Goal: Task Accomplishment & Management: Use online tool/utility

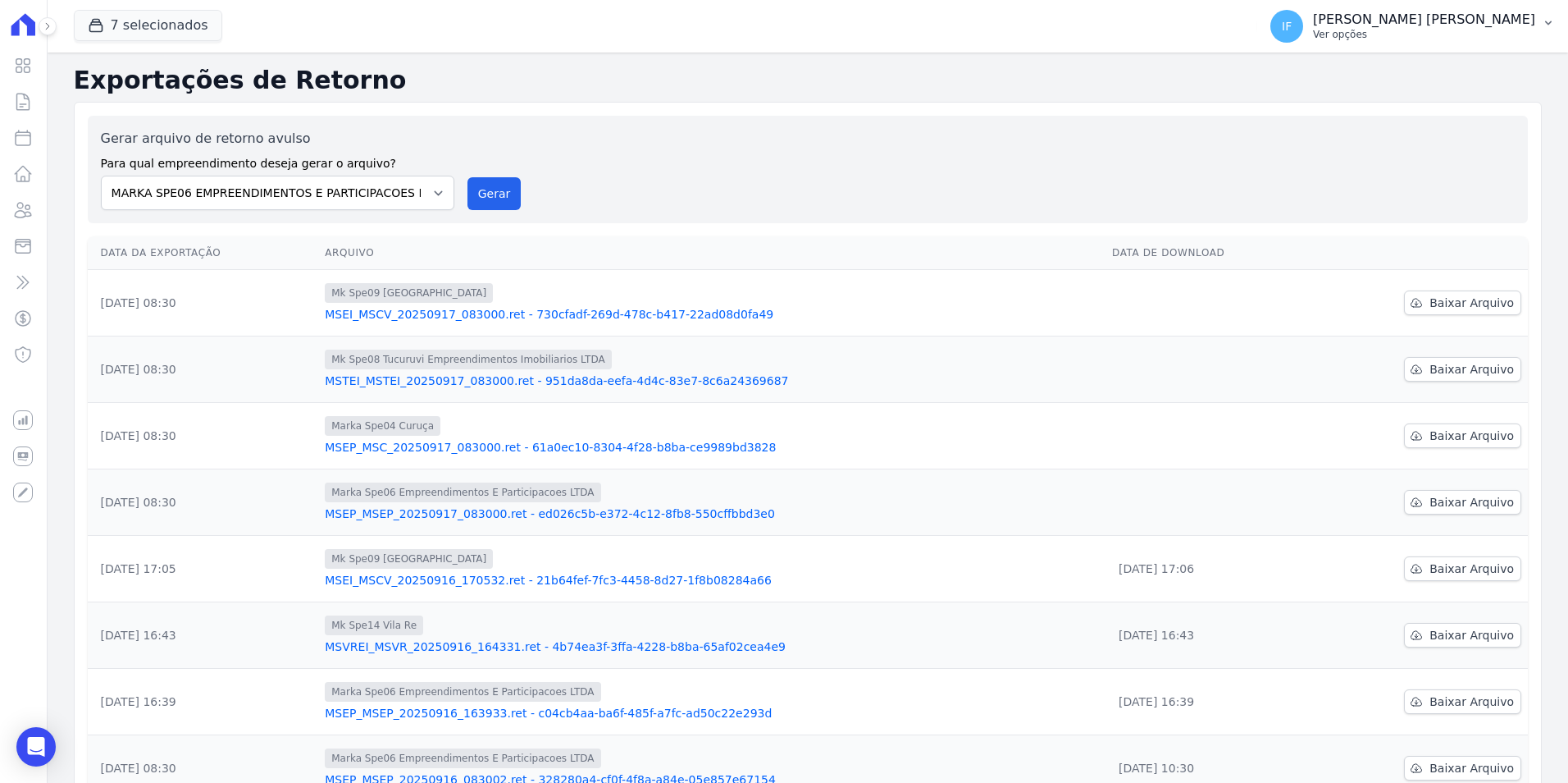
click at [1252, 21] on p "[PERSON_NAME] [PERSON_NAME]" at bounding box center [1424, 19] width 222 height 17
click at [1252, 148] on link "Importar remessas" at bounding box center [1463, 144] width 210 height 30
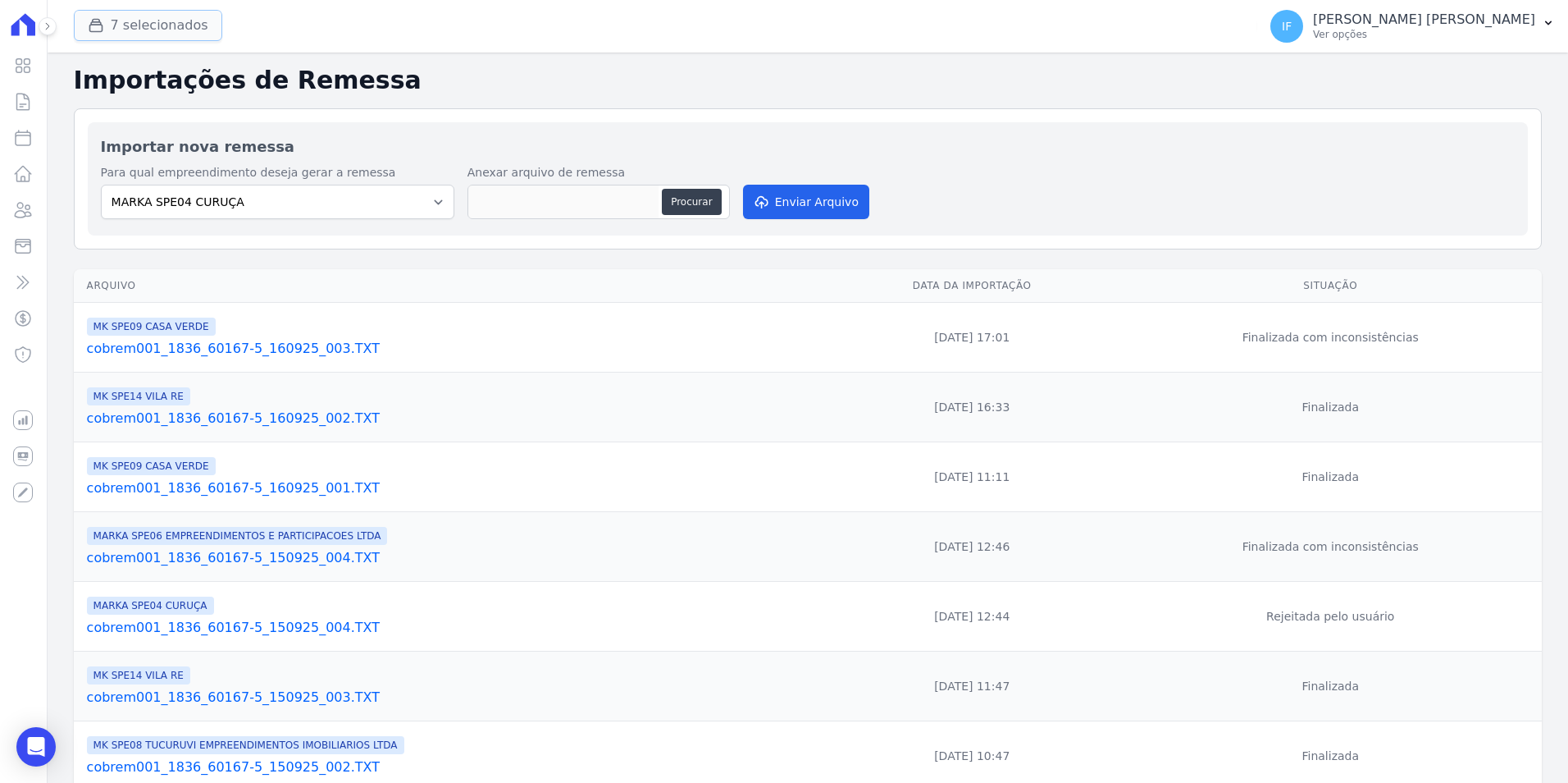
click at [146, 23] on button "7 selecionados" at bounding box center [148, 25] width 149 height 31
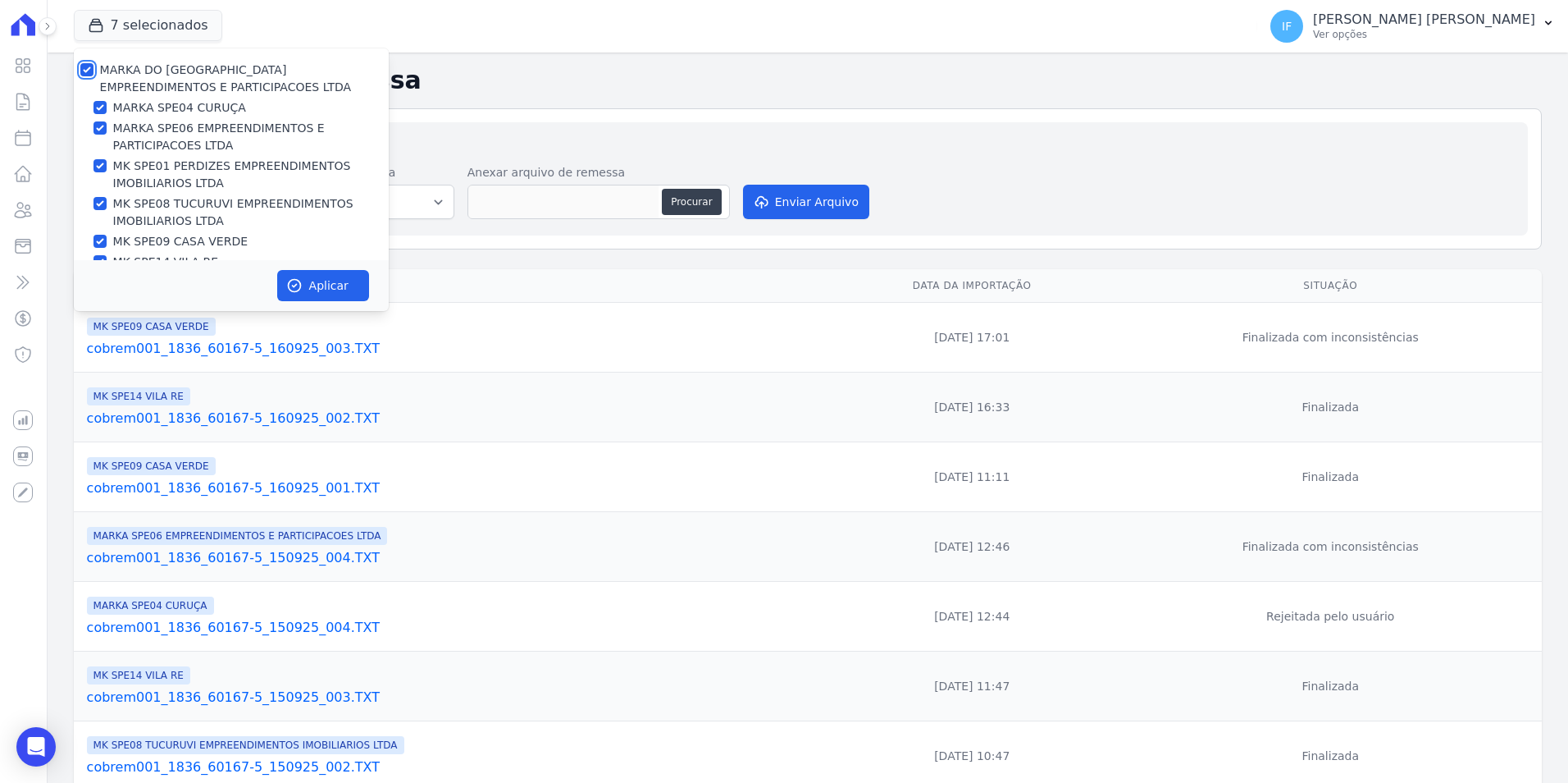
click at [85, 68] on input "MARKA DO [GEOGRAPHIC_DATA] EMPREENDIMENTOS E PARTICIPACOES LTDA" at bounding box center [86, 70] width 13 height 13
checkbox input "false"
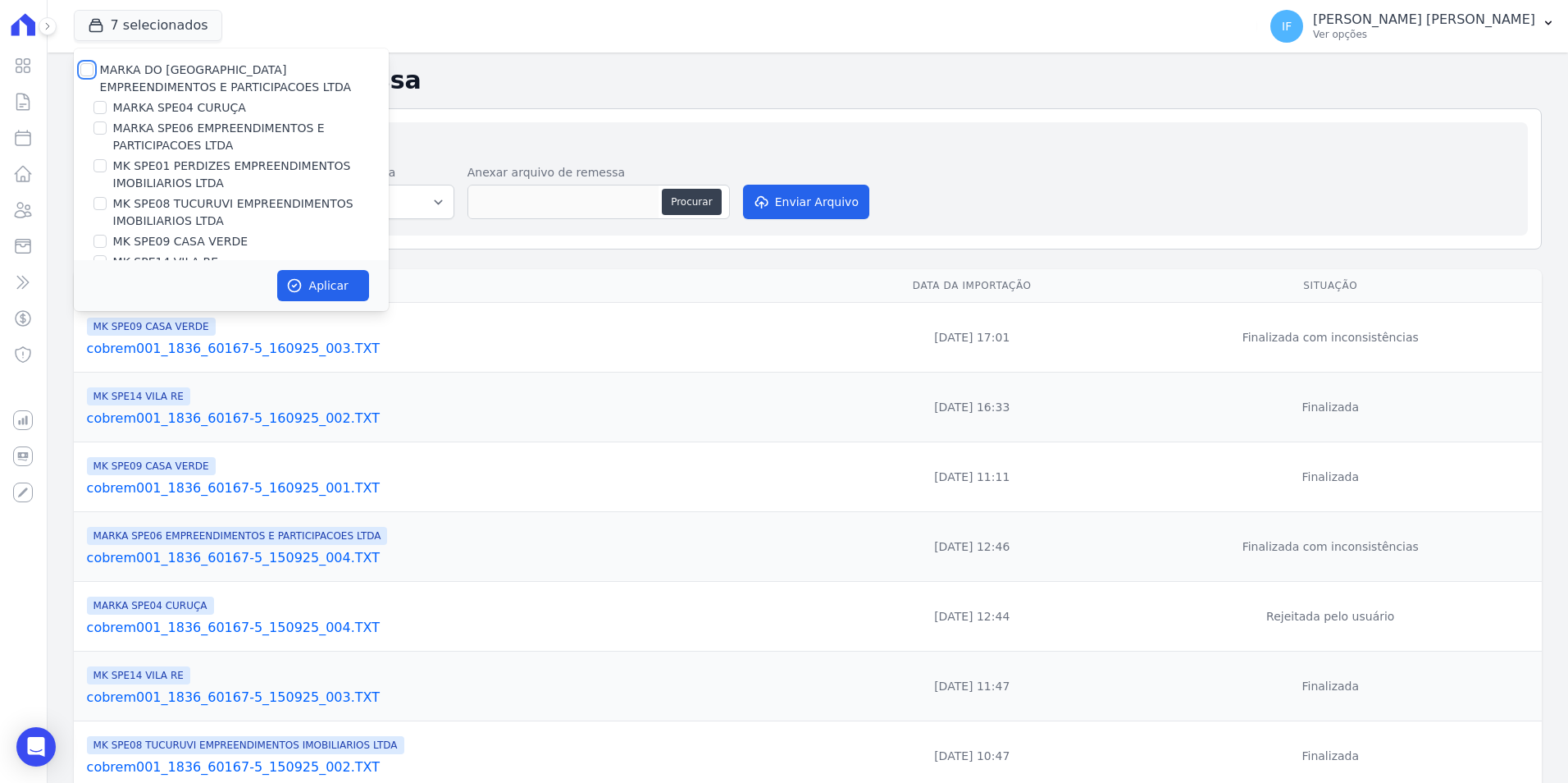
checkbox input "false"
click at [105, 109] on input "MARKA SPE04 CURUÇA" at bounding box center [99, 107] width 13 height 13
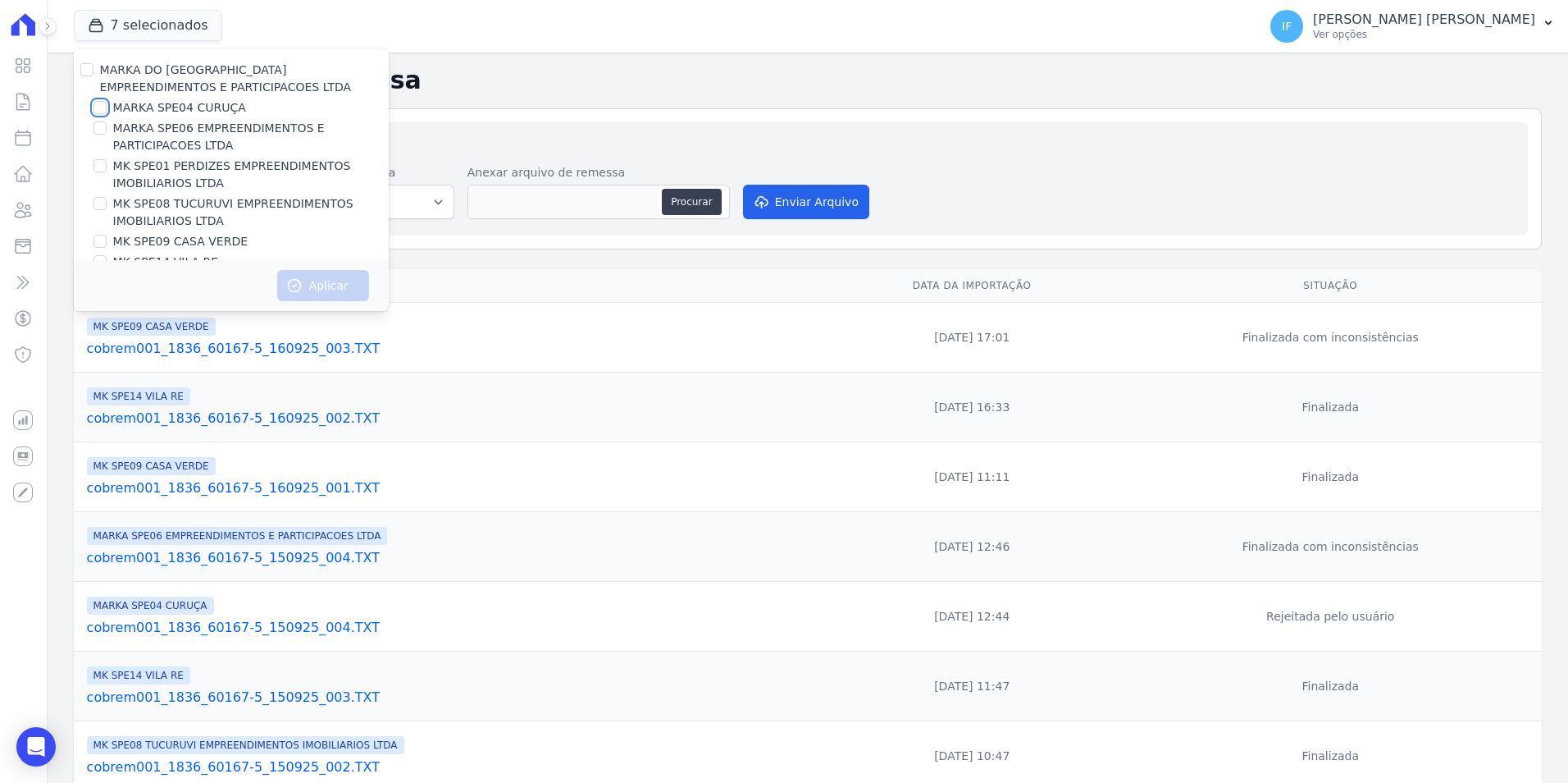
checkbox input "true"
click at [306, 280] on button "Aplicar" at bounding box center [323, 284] width 92 height 31
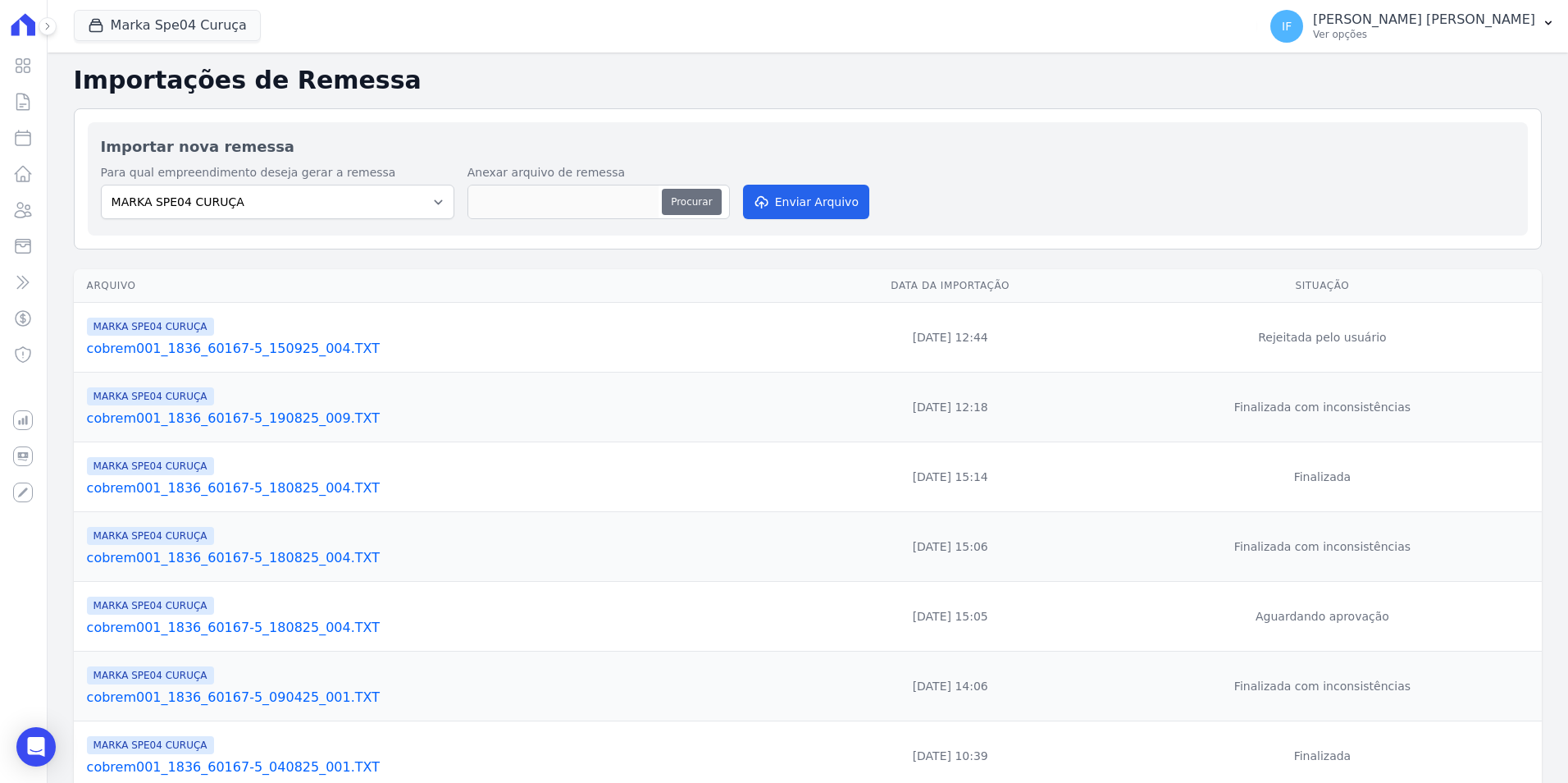
click at [694, 204] on button "Procurar" at bounding box center [691, 202] width 59 height 26
type input "cobrem001_1836_60167-5_170925_002.TXT"
click at [822, 205] on button "Enviar Arquivo" at bounding box center [806, 202] width 126 height 34
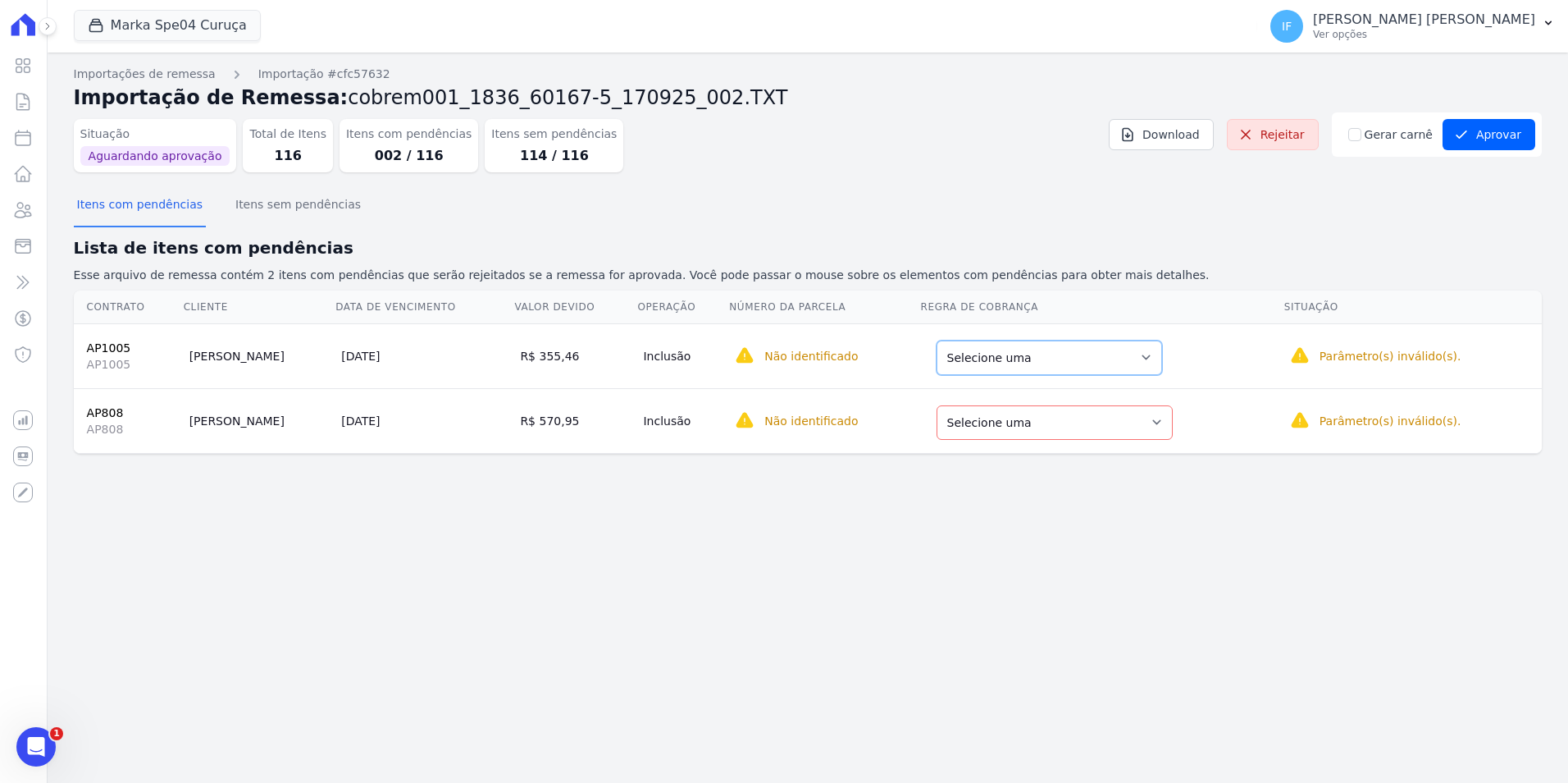
click at [1121, 354] on select "Selecione uma Nova Parcela Avulsa Parcela Avulsa Existente Parcela Normal (1 X …" at bounding box center [1049, 358] width 225 height 34
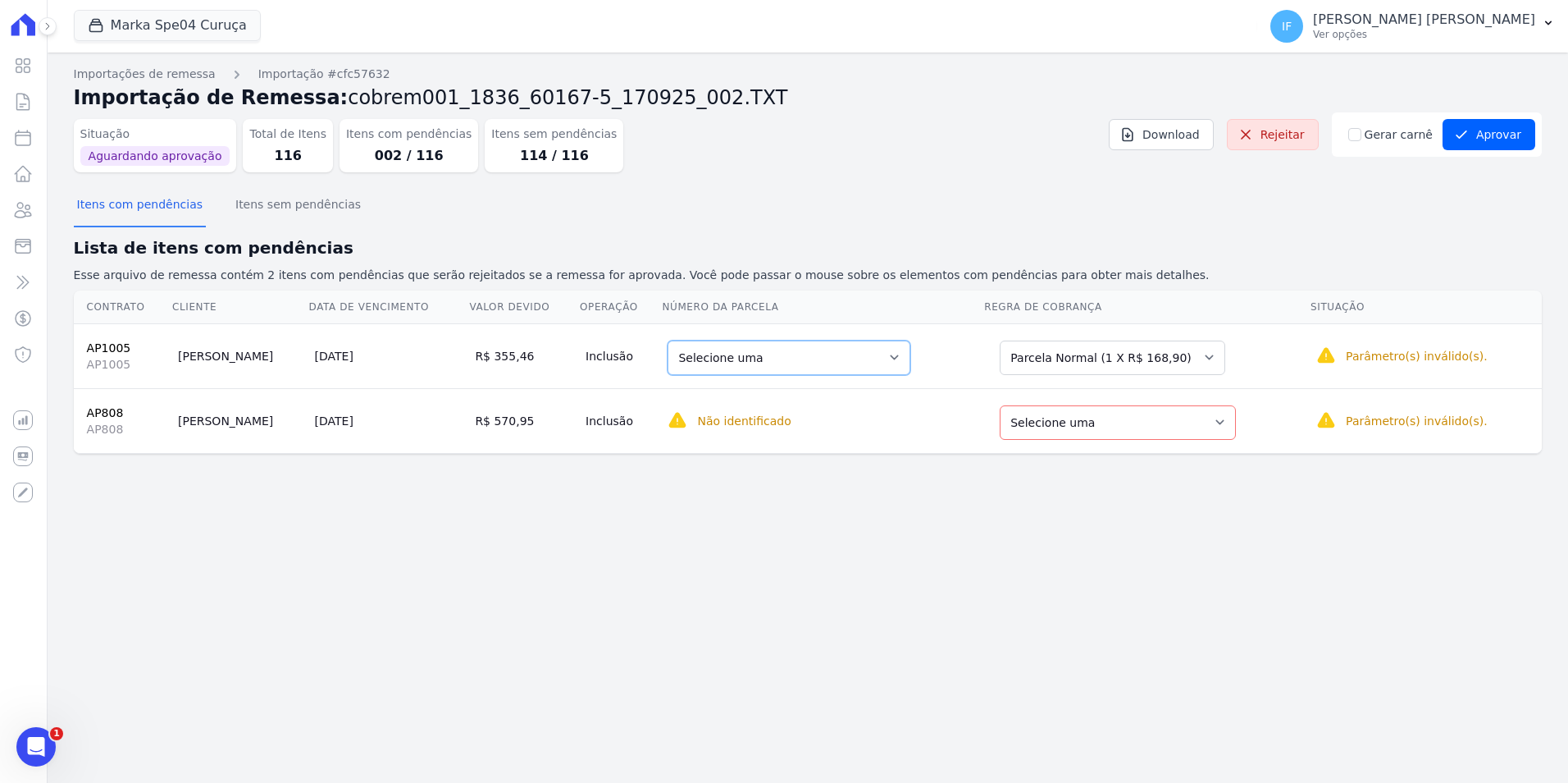
click at [872, 362] on select "Selecione uma 1 - 30/08/2026 - R$ 168,90 - Agendado" at bounding box center [789, 358] width 243 height 34
click at [1208, 355] on select "Selecione uma Nova Parcela Avulsa Parcela Avulsa Existente Parcela Normal (1 X …" at bounding box center [1112, 358] width 225 height 34
click at [983, 315] on th "Número da Parcela" at bounding box center [822, 307] width 322 height 33
click at [1214, 423] on select "Selecione uma Nova Parcela Avulsa Parcela Avulsa Existente Parcela Normal (1 X …" at bounding box center [1117, 422] width 236 height 34
click at [761, 425] on select "Selecione uma" at bounding box center [732, 422] width 129 height 34
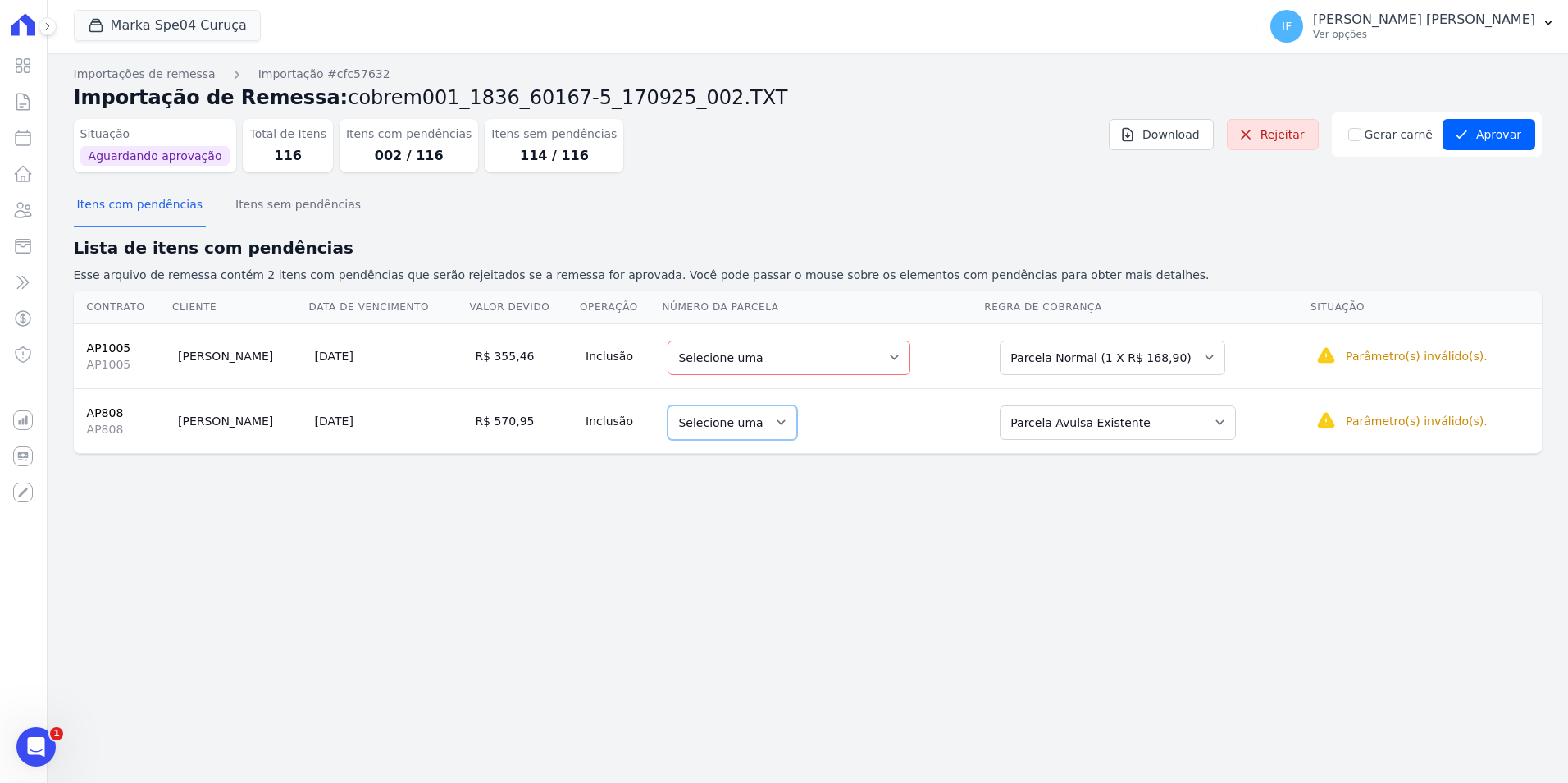
click at [762, 424] on select "Selecione uma" at bounding box center [732, 422] width 129 height 34
click at [764, 421] on select "Selecione uma" at bounding box center [732, 422] width 129 height 34
click at [1204, 354] on select "Selecione uma Nova Parcela Avulsa Parcela Avulsa Existente Parcela Normal (1 X …" at bounding box center [1112, 358] width 225 height 34
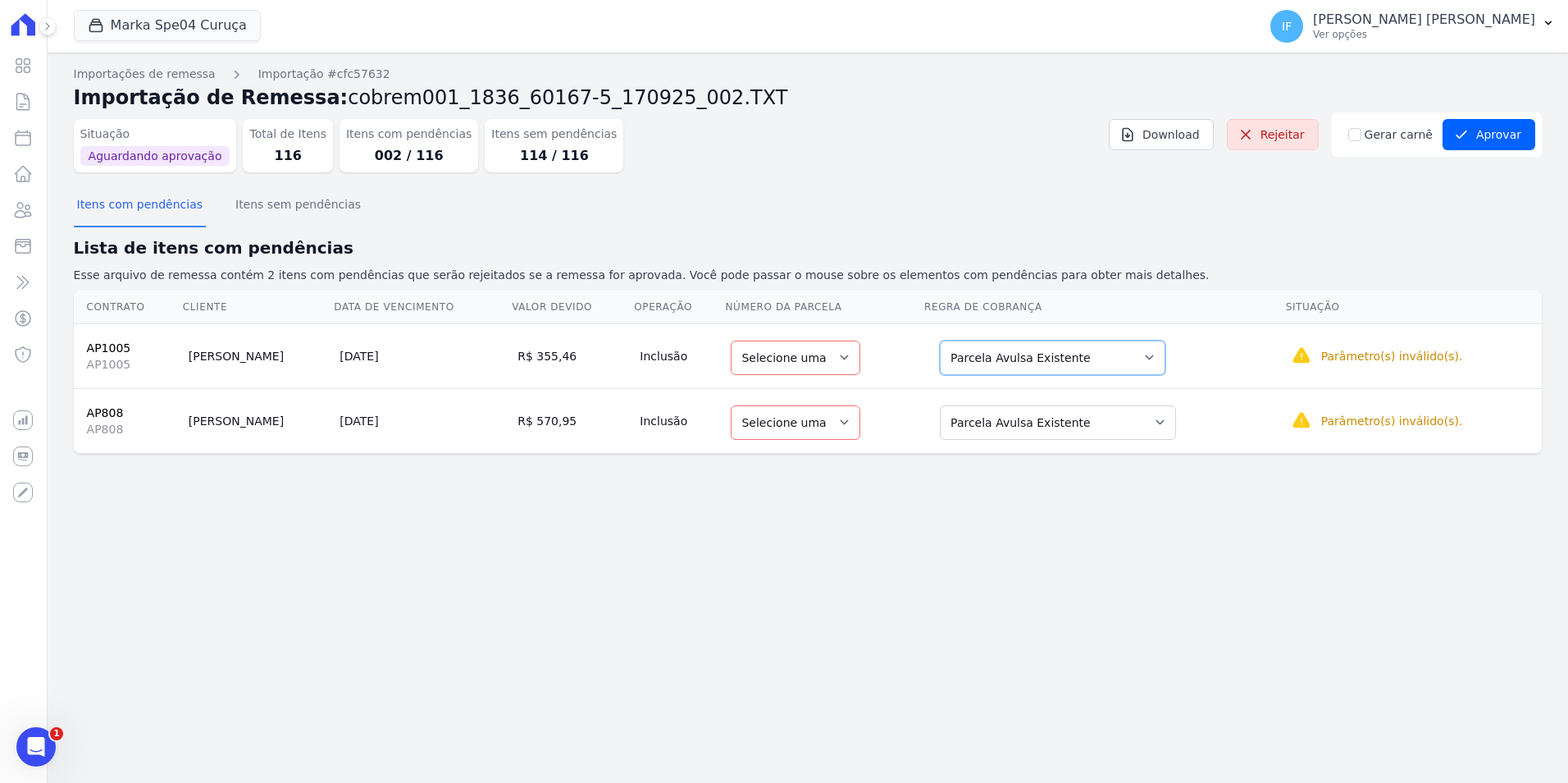
click at [1086, 359] on select "Selecione uma Nova Parcela Avulsa Parcela Avulsa Existente Parcela Normal (1 X …" at bounding box center [1052, 358] width 225 height 34
drag, startPoint x: 816, startPoint y: 501, endPoint x: 814, endPoint y: 491, distance: 10.2
click at [814, 493] on div "Importações de remessa Importação #cfc57632 Importação de Remessa: cobrem001_18…" at bounding box center [807, 417] width 1520 height 730
click at [830, 365] on select "Selecione uma" at bounding box center [795, 358] width 129 height 34
click at [812, 429] on select "Selecione uma" at bounding box center [795, 422] width 129 height 34
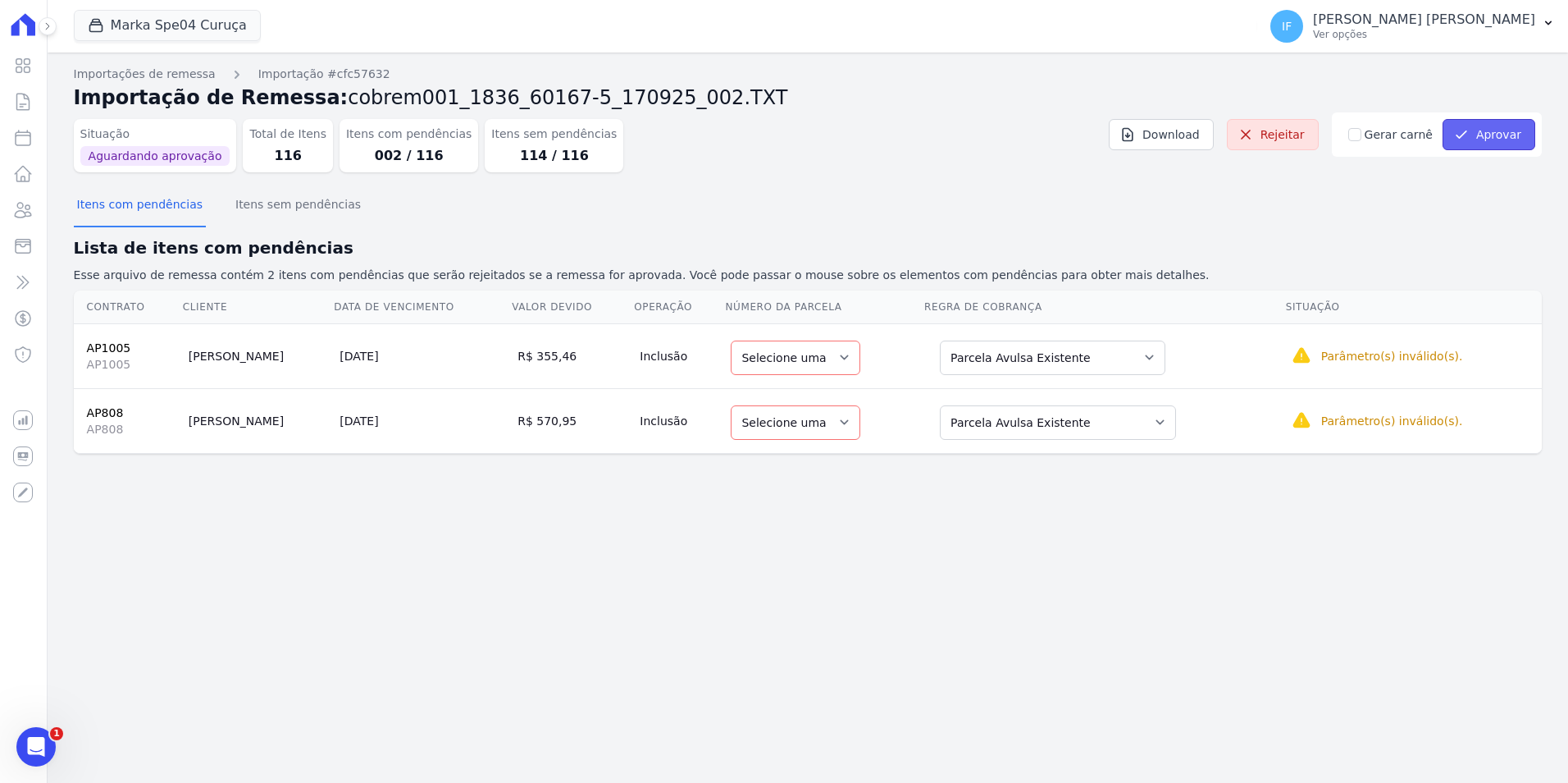
click at [1502, 130] on button "Aprovar" at bounding box center [1488, 134] width 92 height 31
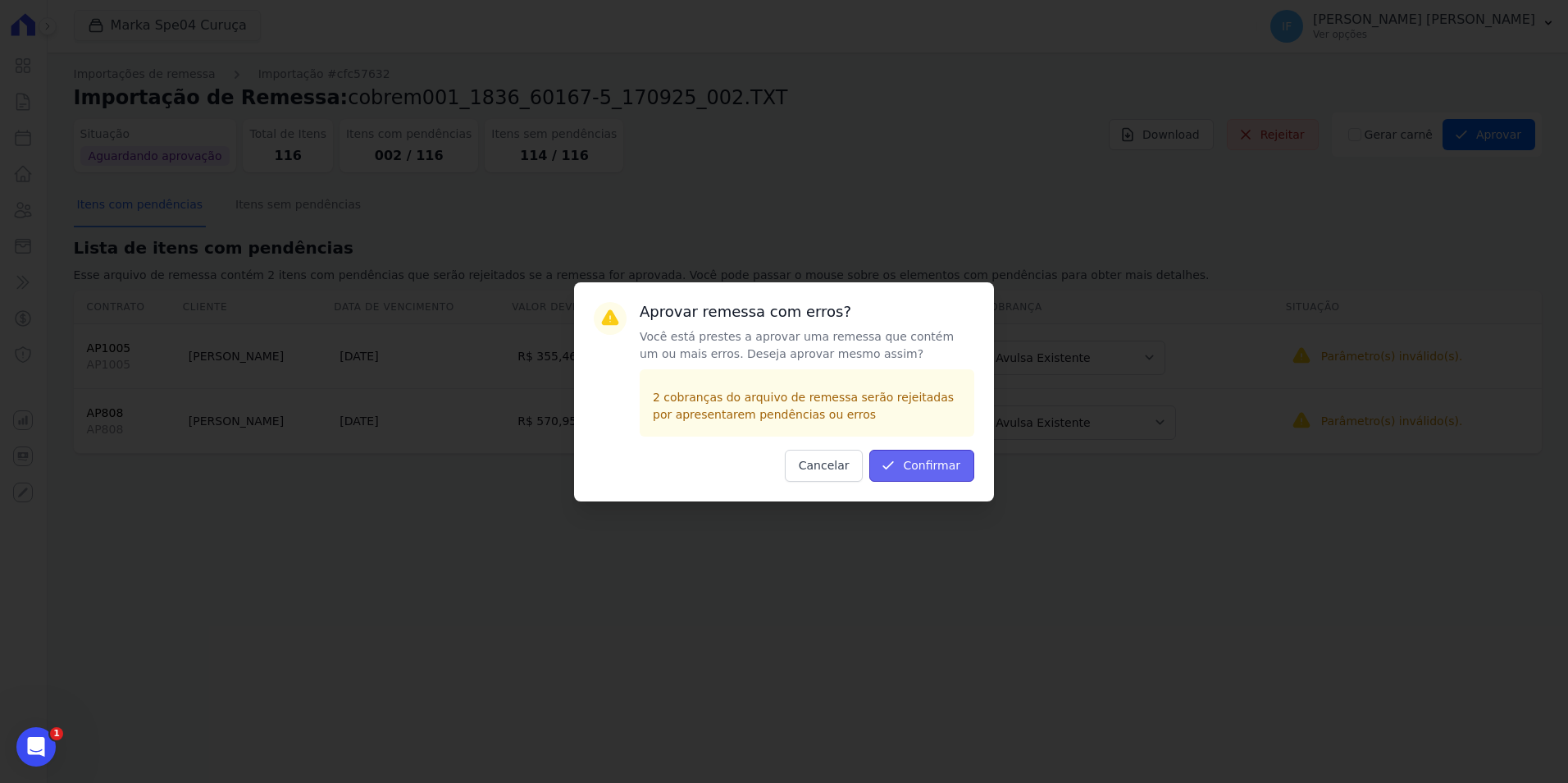
click at [922, 466] on button "Confirmar" at bounding box center [921, 465] width 105 height 32
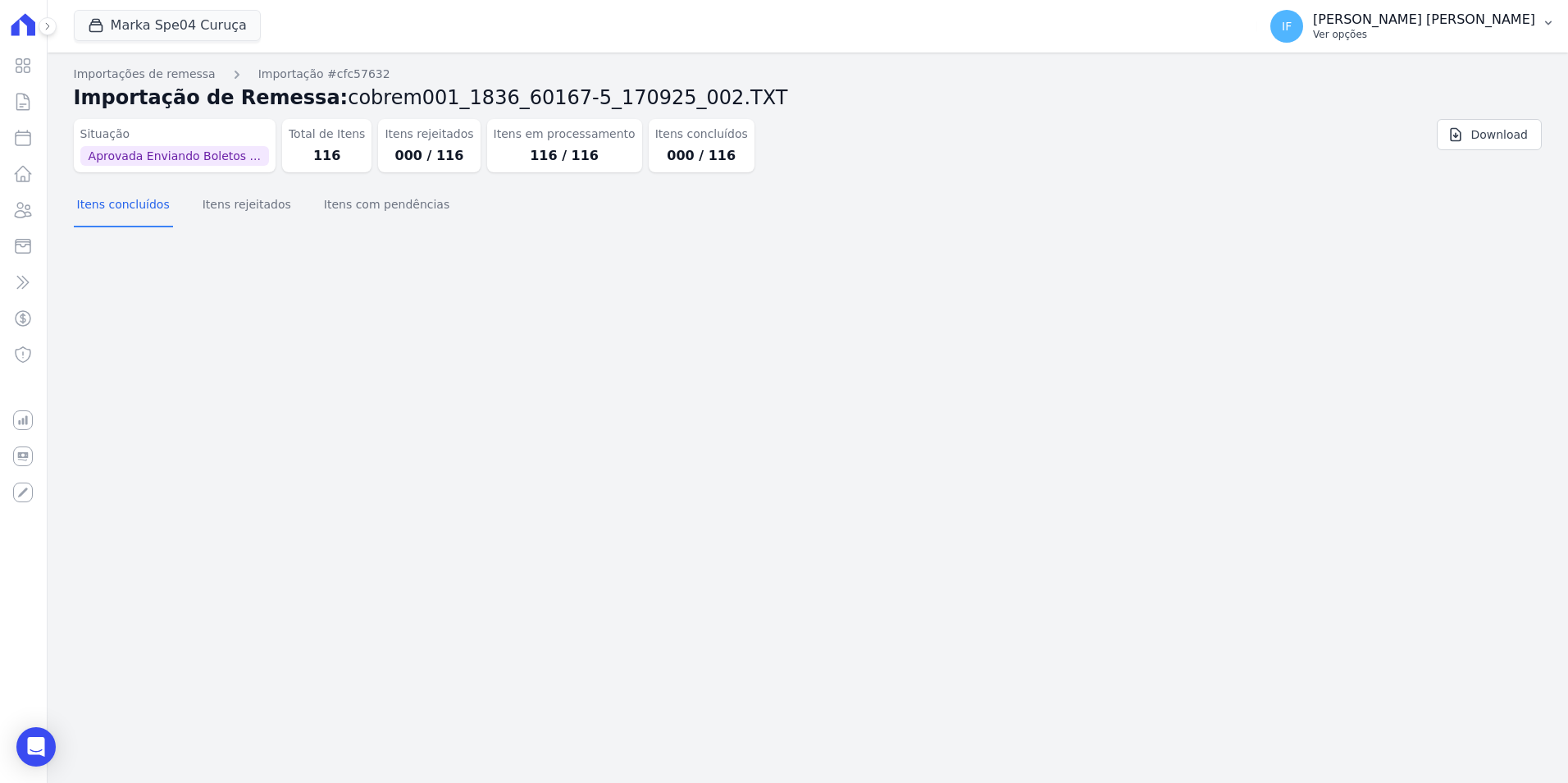
click at [1439, 24] on p "[PERSON_NAME] [PERSON_NAME]" at bounding box center [1424, 19] width 222 height 17
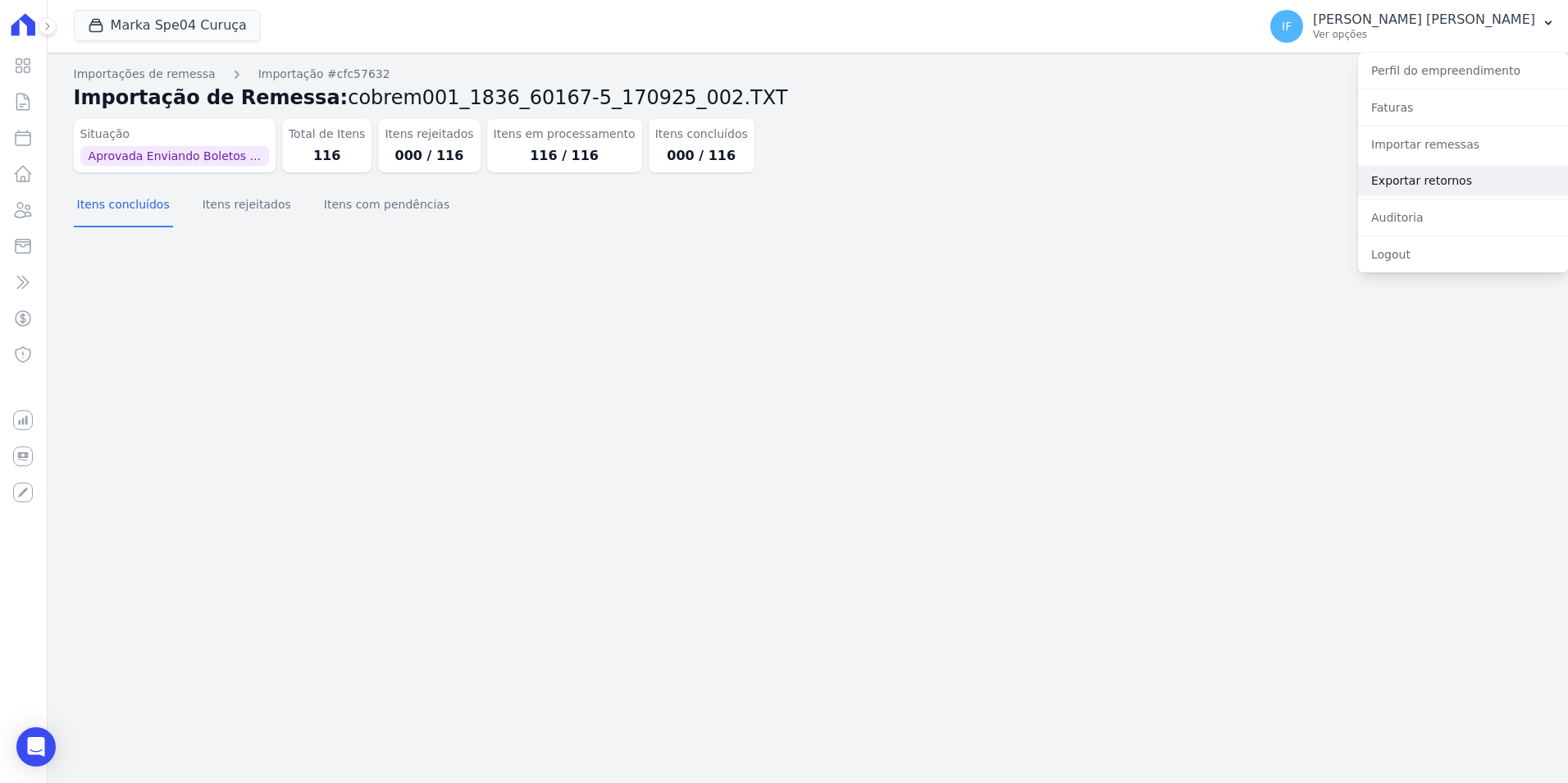
click at [1422, 181] on link "Exportar retornos" at bounding box center [1463, 181] width 210 height 30
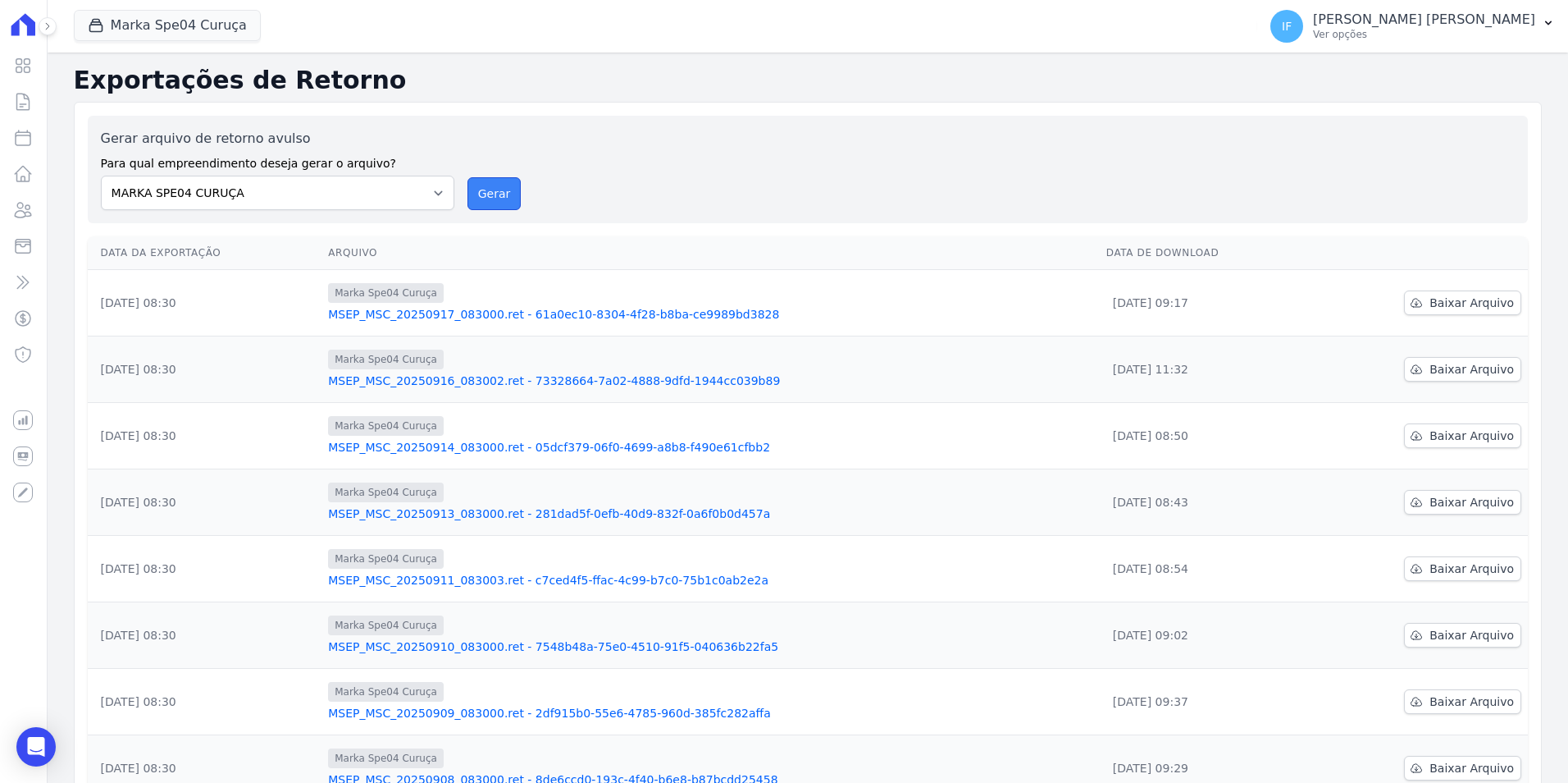
click at [485, 191] on button "Gerar" at bounding box center [494, 193] width 54 height 33
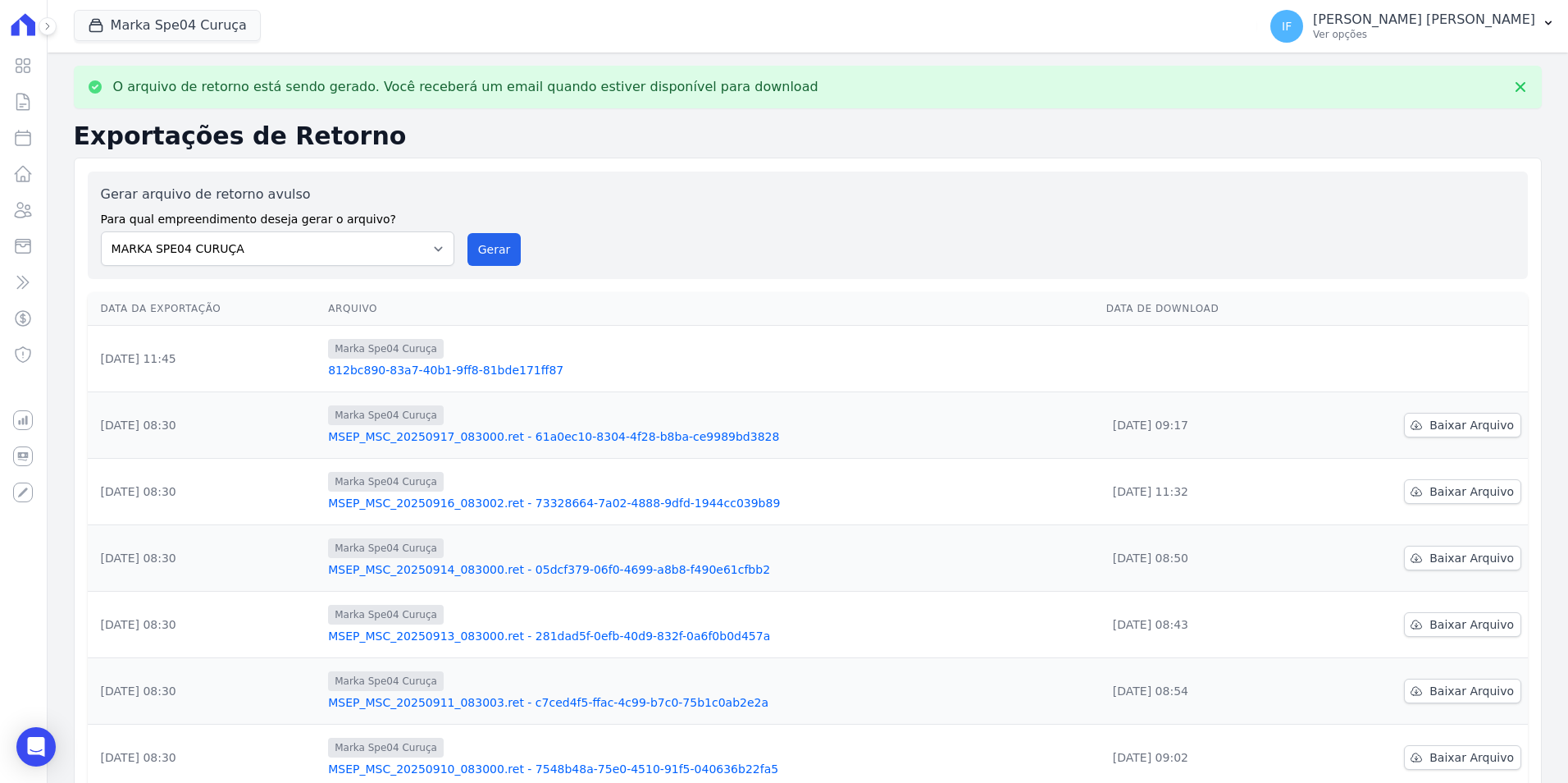
click at [425, 368] on link "812bc890-83a7-40b1-9ff8-81bde171ff87" at bounding box center [710, 370] width 765 height 17
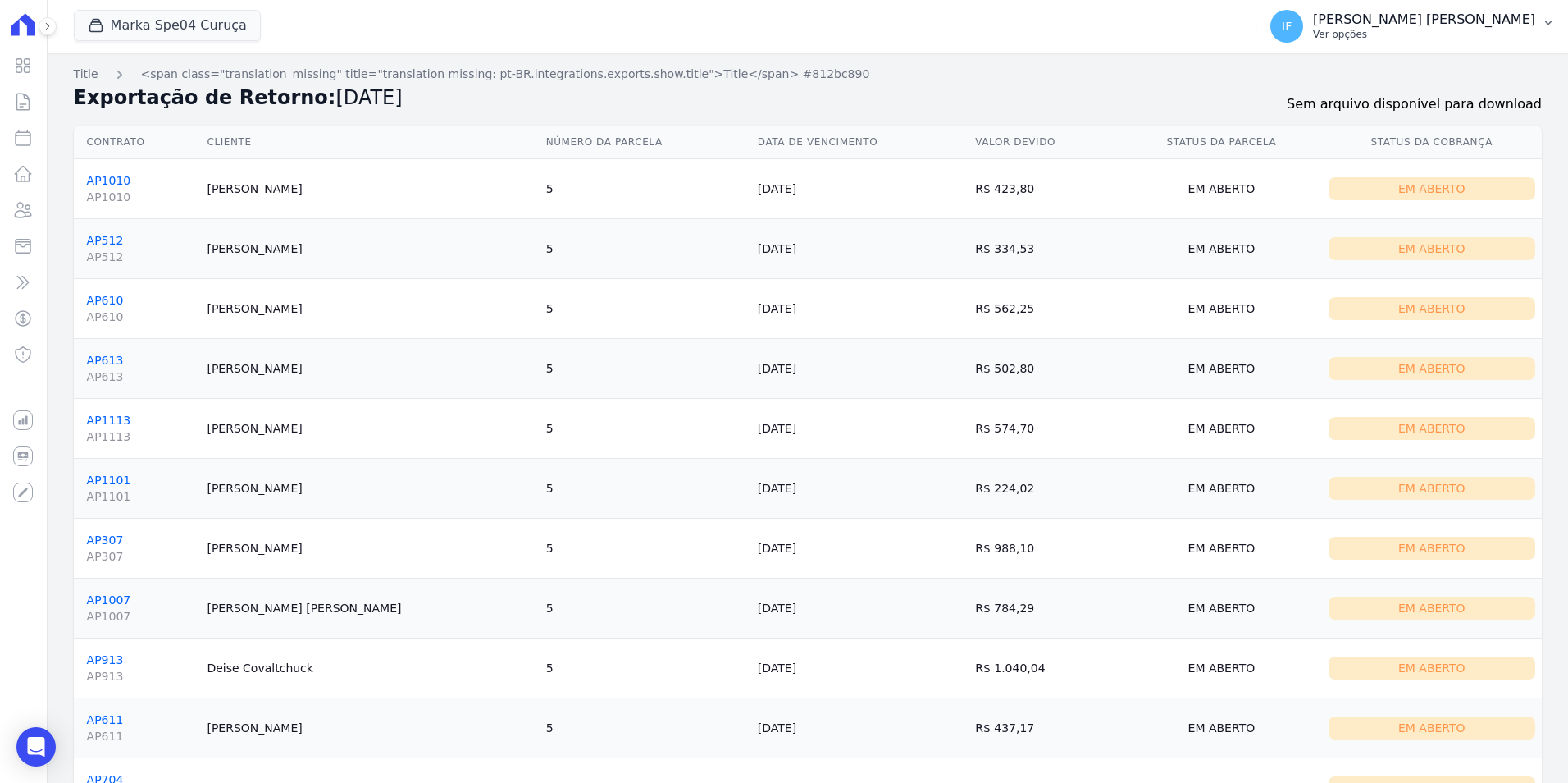
click at [1417, 29] on p "Ver opções" at bounding box center [1424, 34] width 222 height 13
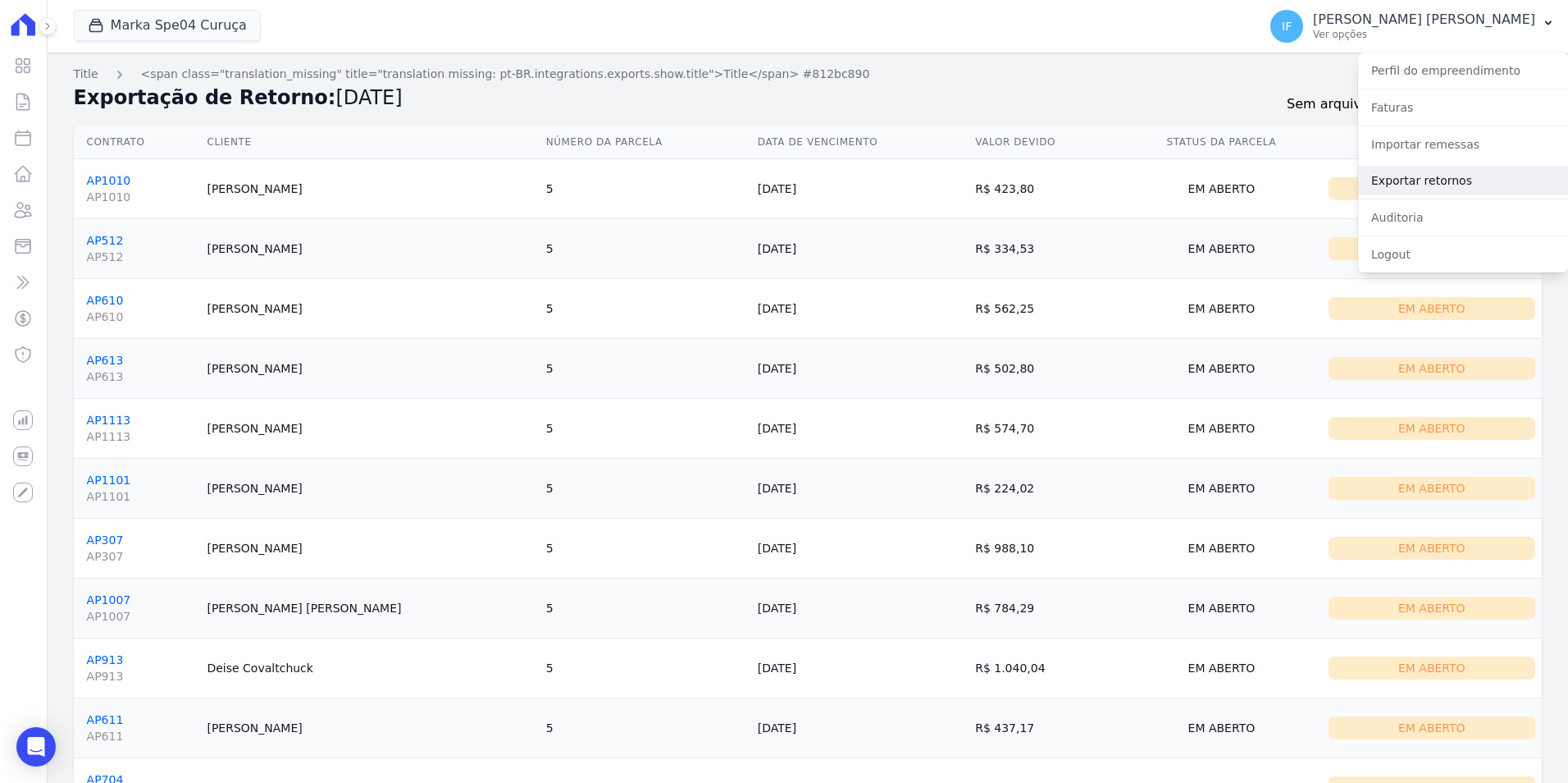
click at [1456, 176] on link "Exportar retornos" at bounding box center [1463, 181] width 210 height 30
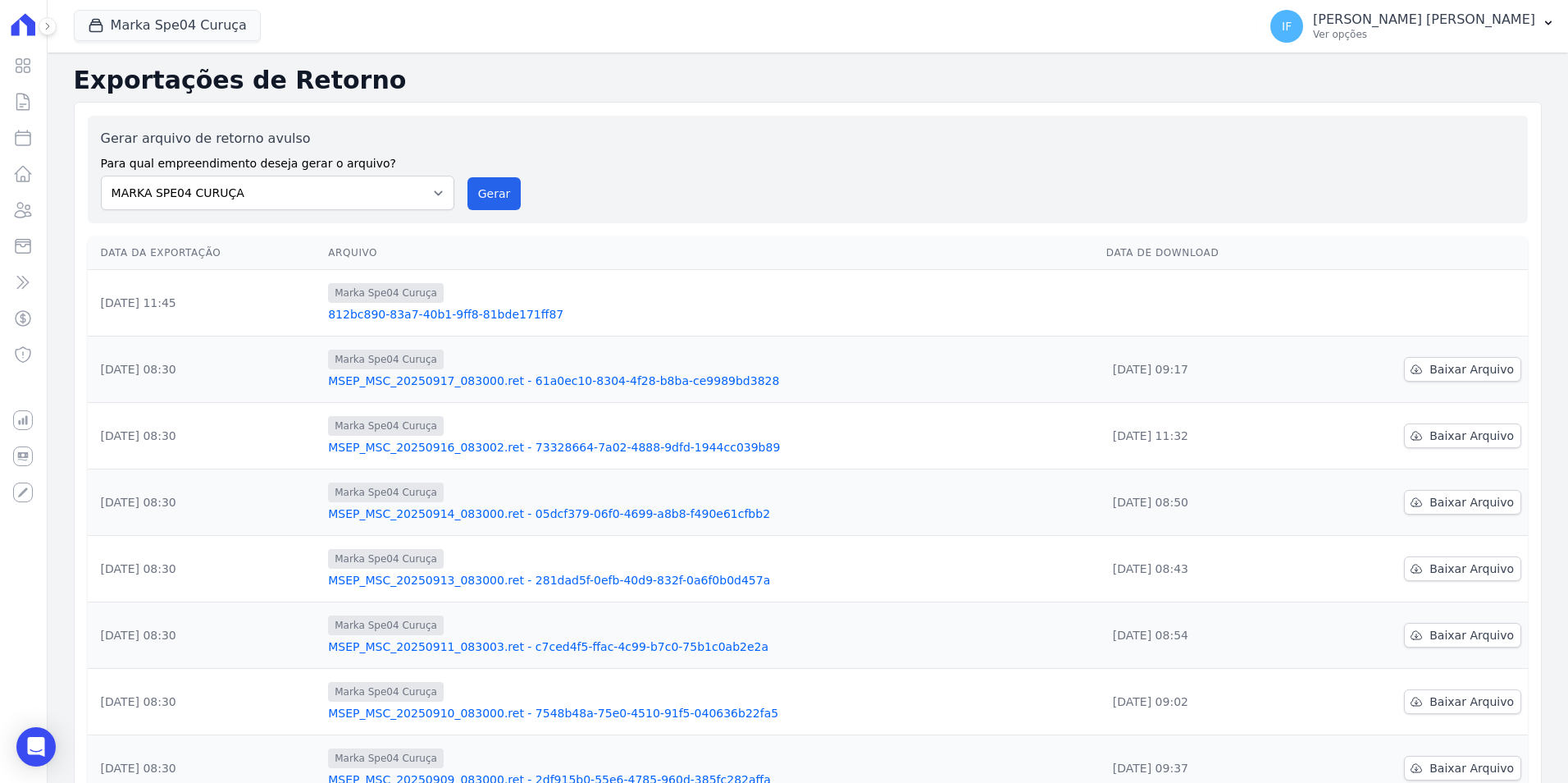
click at [470, 377] on link "MSEP_MSC_20250917_083000.ret - 61a0ec10-8304-4f28-b8ba-ce9989bd3828" at bounding box center [710, 380] width 765 height 17
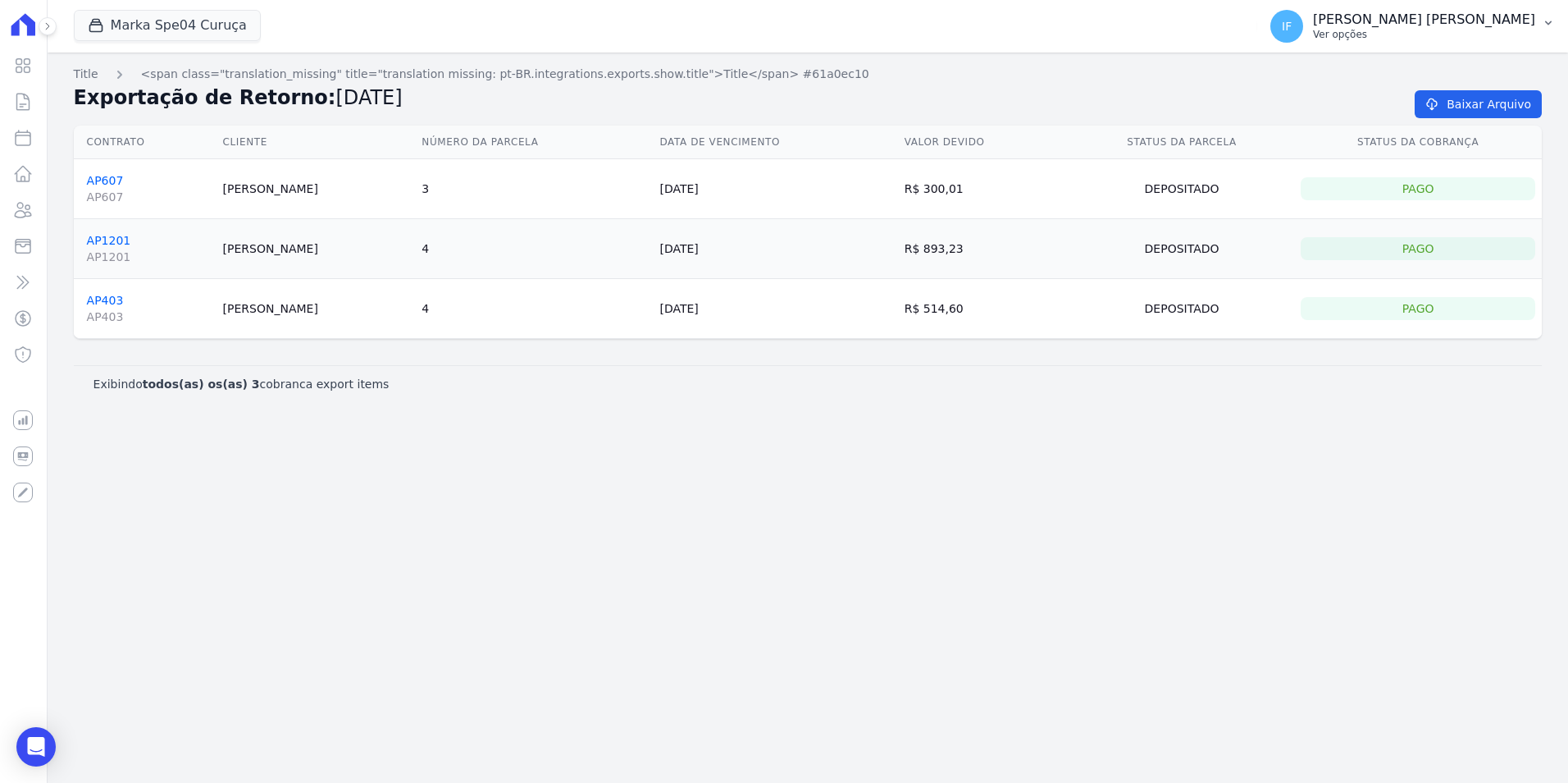
click at [1440, 20] on p "[PERSON_NAME] [PERSON_NAME]" at bounding box center [1424, 19] width 222 height 17
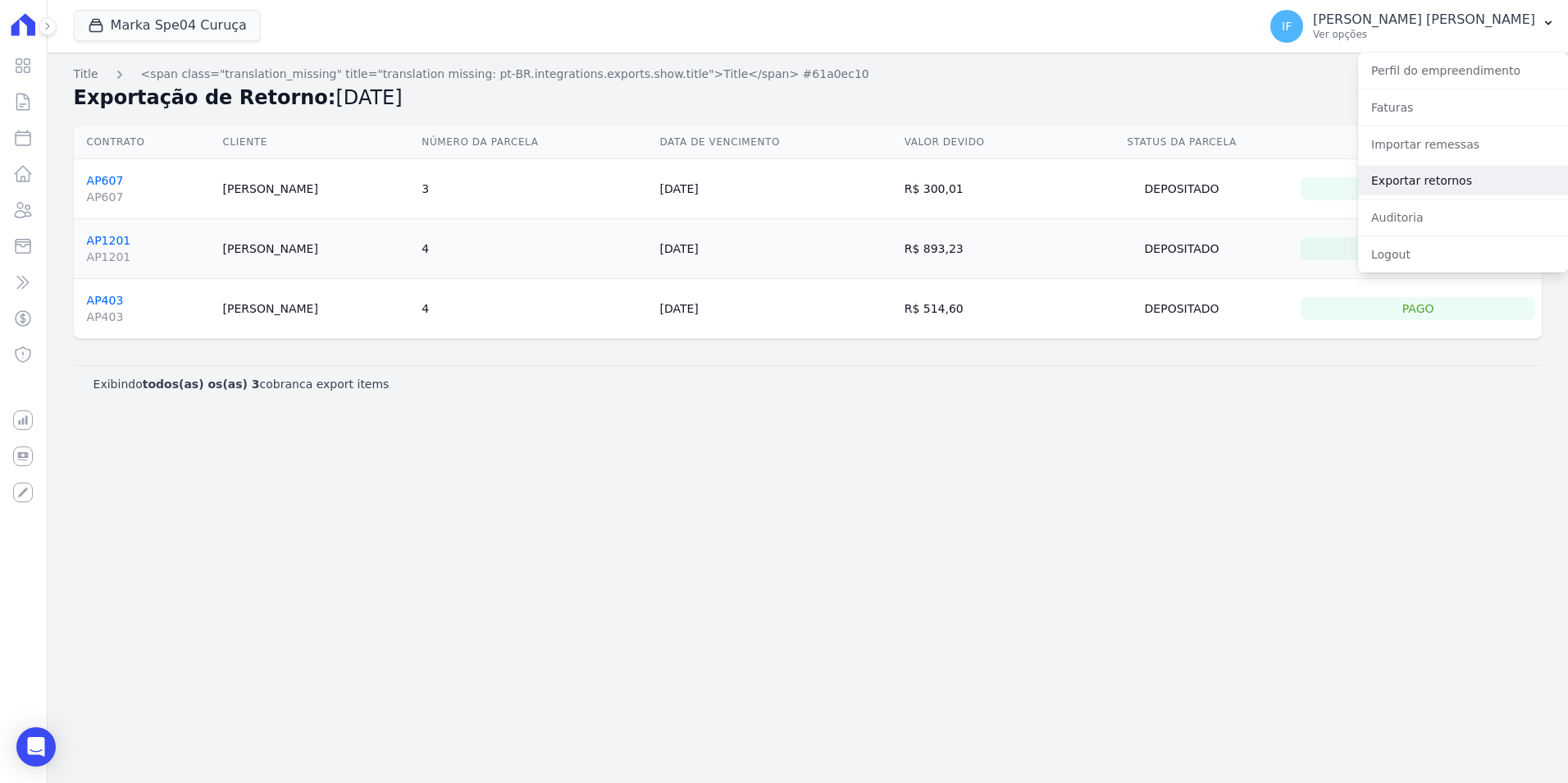
click at [1459, 176] on link "Exportar retornos" at bounding box center [1463, 181] width 210 height 30
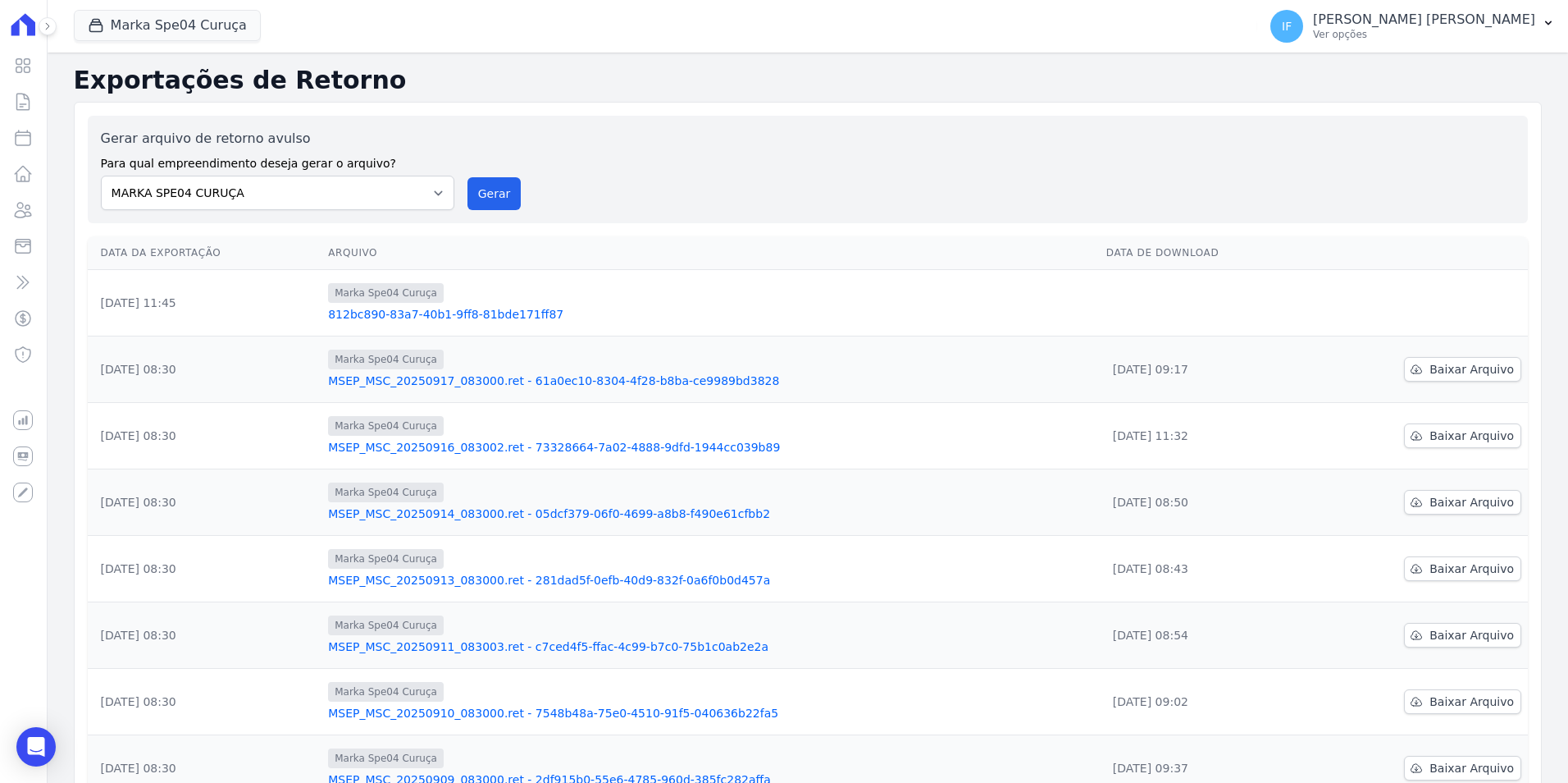
click at [500, 310] on link "812bc890-83a7-40b1-9ff8-81bde171ff87" at bounding box center [710, 314] width 765 height 17
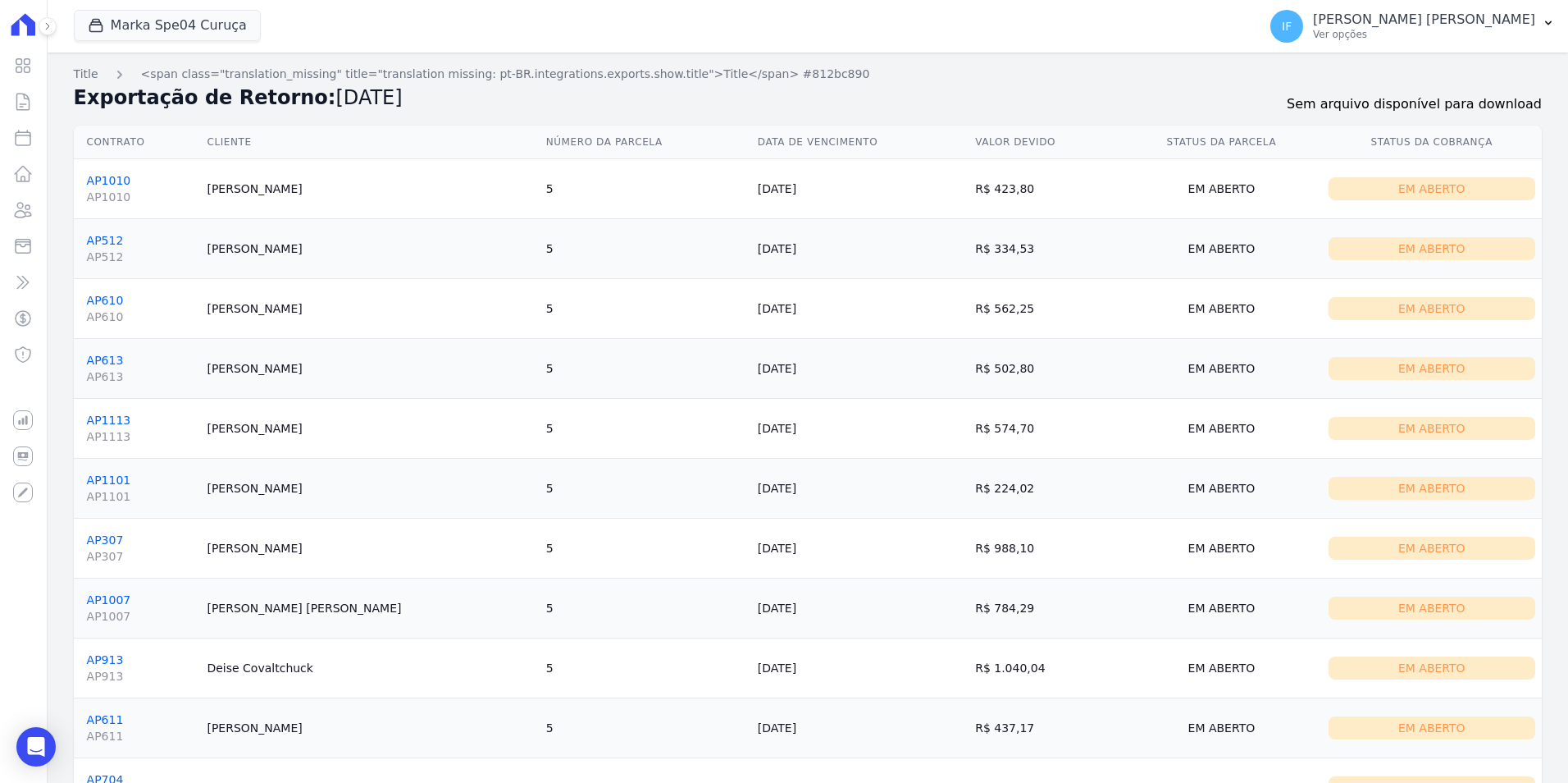
click at [1036, 98] on h2 "Exportação de Retorno: 17/09/2025" at bounding box center [674, 98] width 1200 height 30
click at [1413, 33] on p "Ver opções" at bounding box center [1424, 34] width 222 height 13
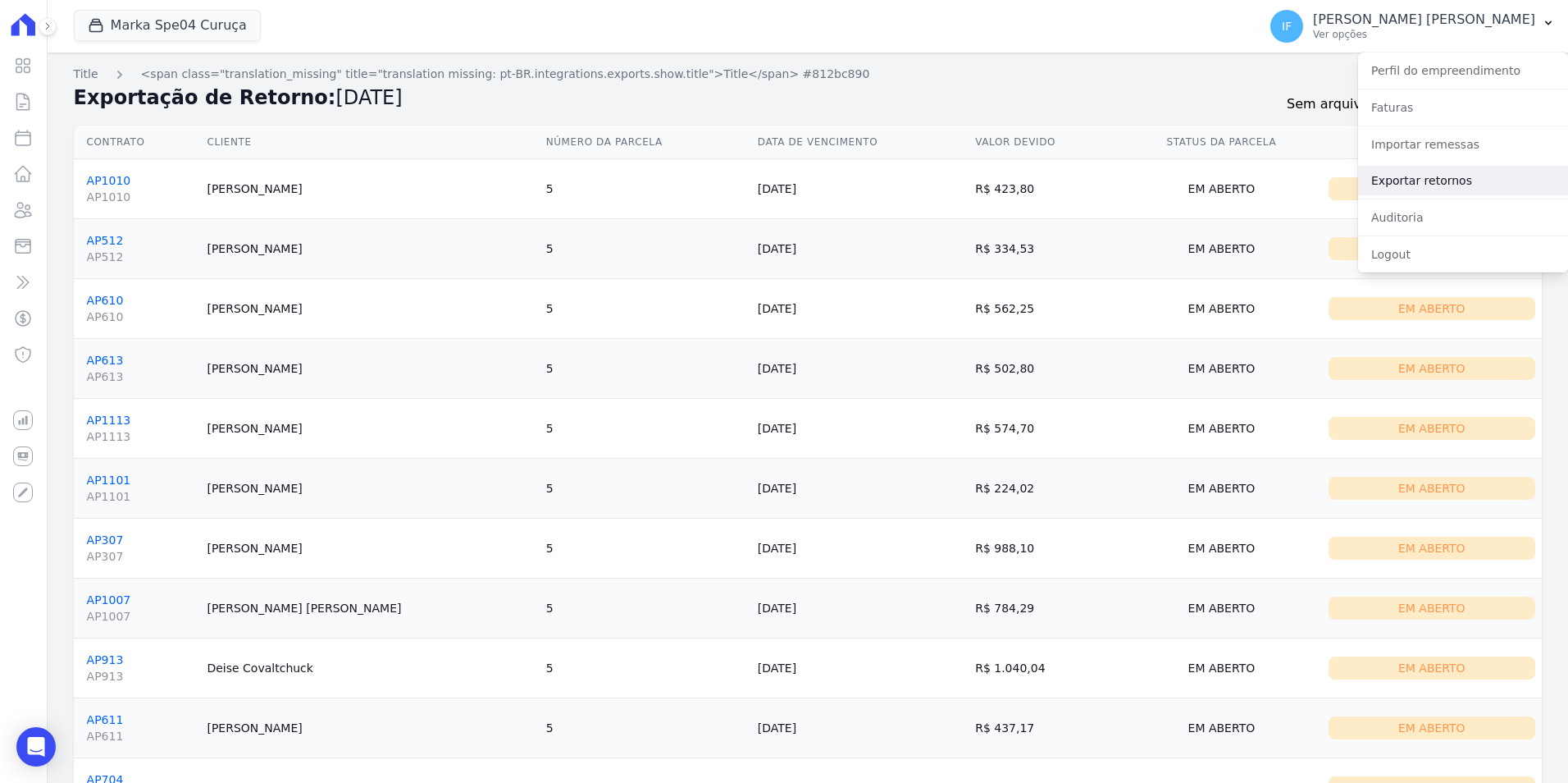
click at [1401, 180] on link "Exportar retornos" at bounding box center [1463, 181] width 210 height 30
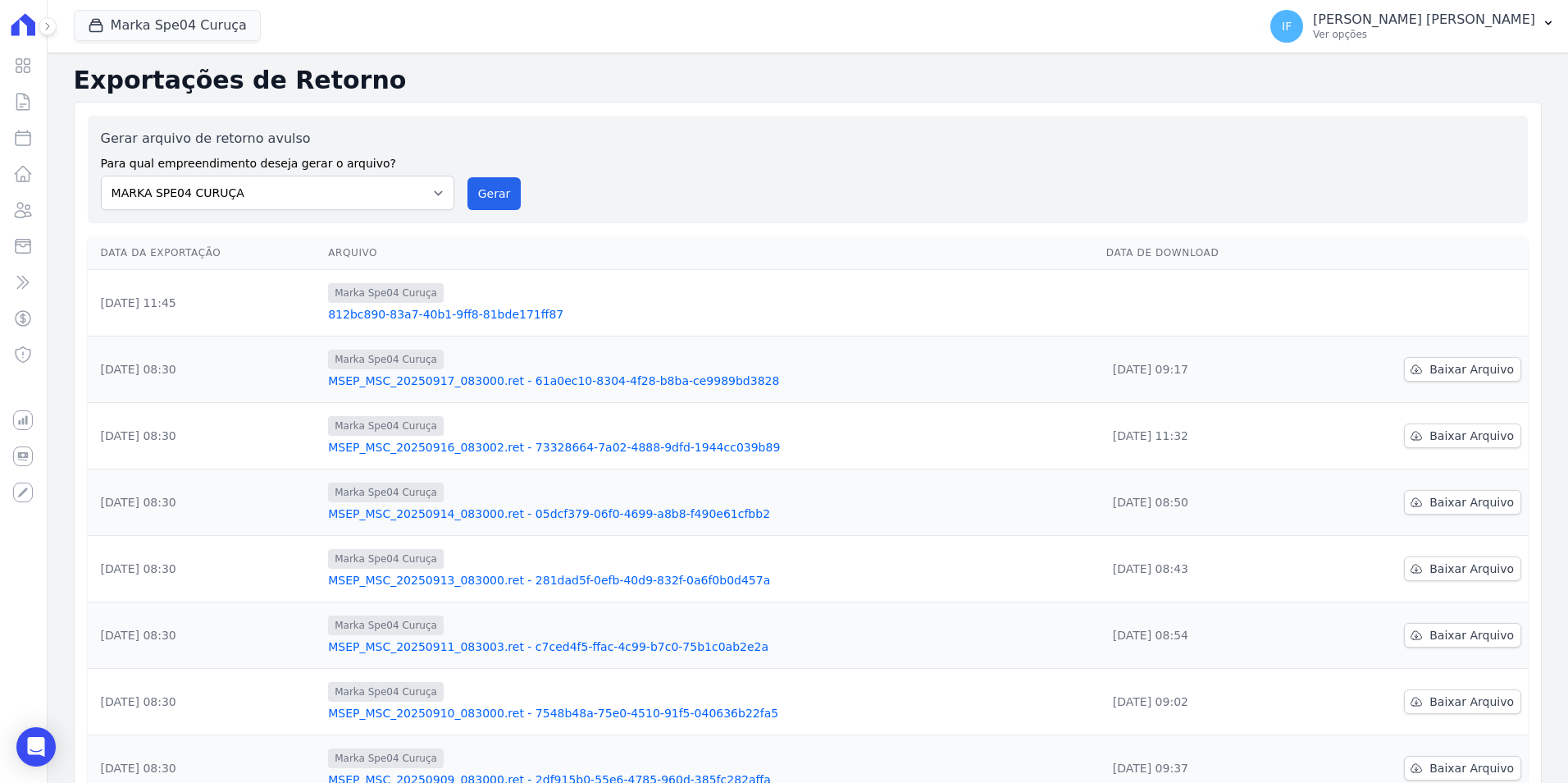
click at [1155, 380] on td "[DATE] 09:17" at bounding box center [1204, 369] width 210 height 66
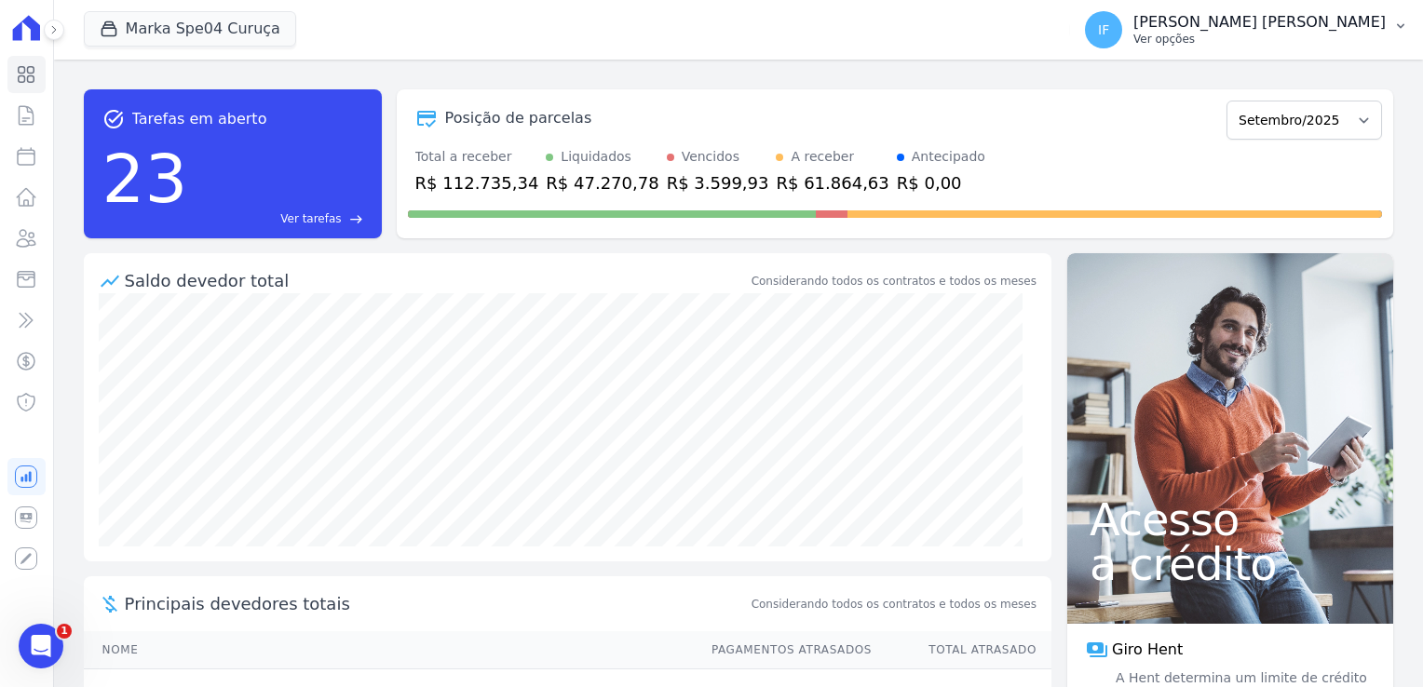
click at [1267, 40] on p "Ver opções" at bounding box center [1260, 39] width 252 height 15
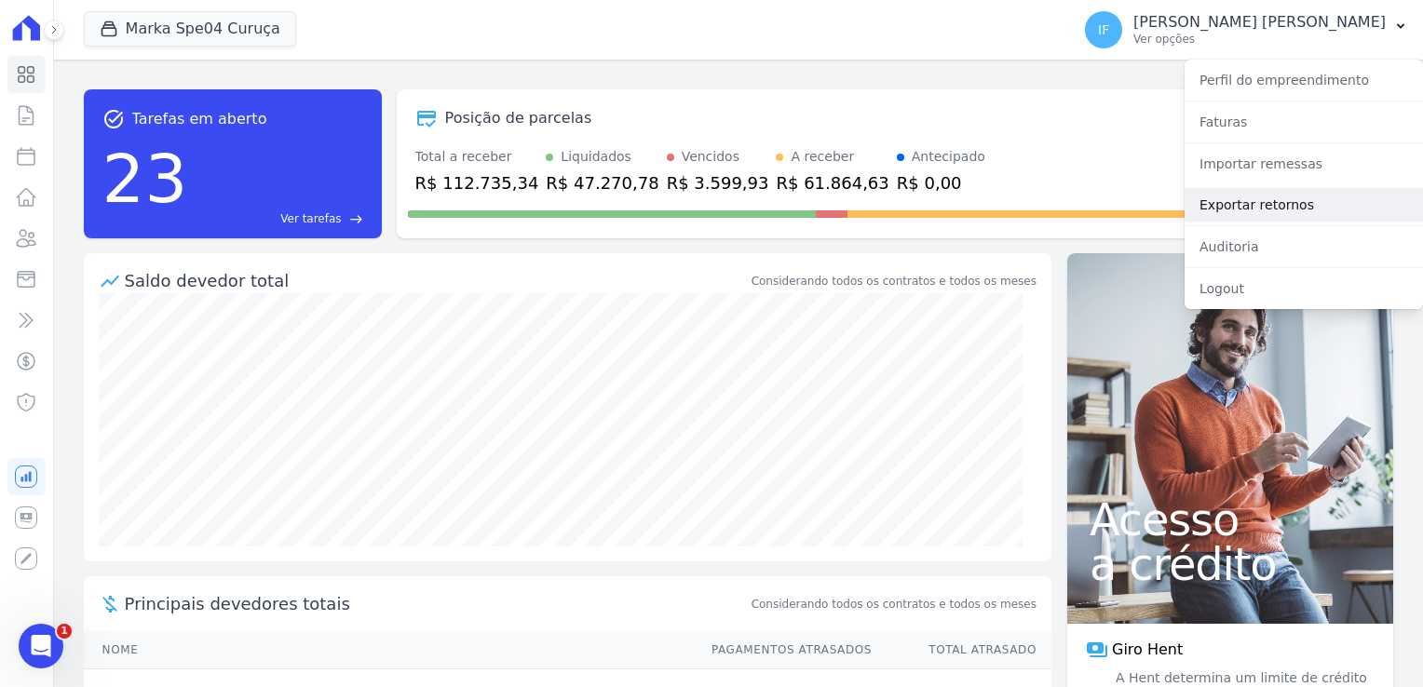
click at [1261, 203] on link "Exportar retornos" at bounding box center [1304, 205] width 238 height 34
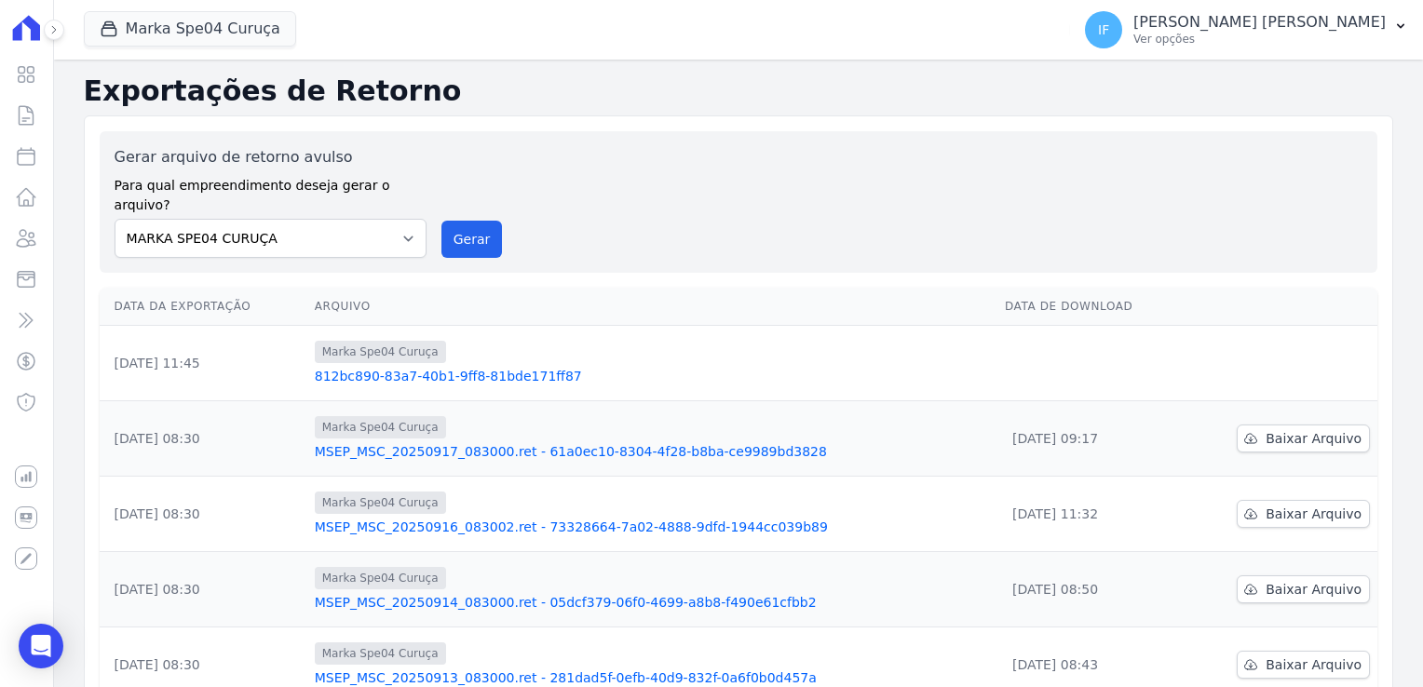
click at [360, 367] on link "812bc890-83a7-40b1-9ff8-81bde171ff87" at bounding box center [652, 376] width 675 height 19
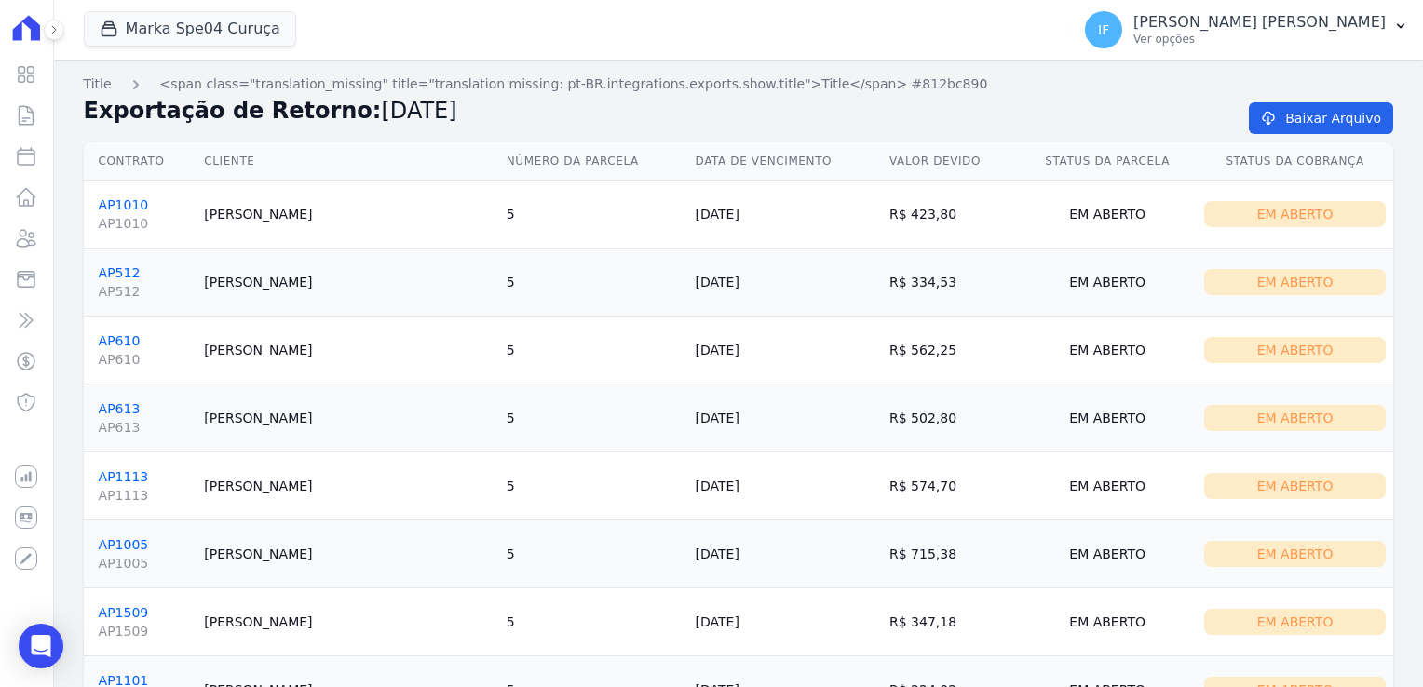
click at [360, 352] on td "[PERSON_NAME]" at bounding box center [348, 351] width 303 height 68
click at [1300, 121] on link "Baixar Arquivo" at bounding box center [1321, 118] width 144 height 32
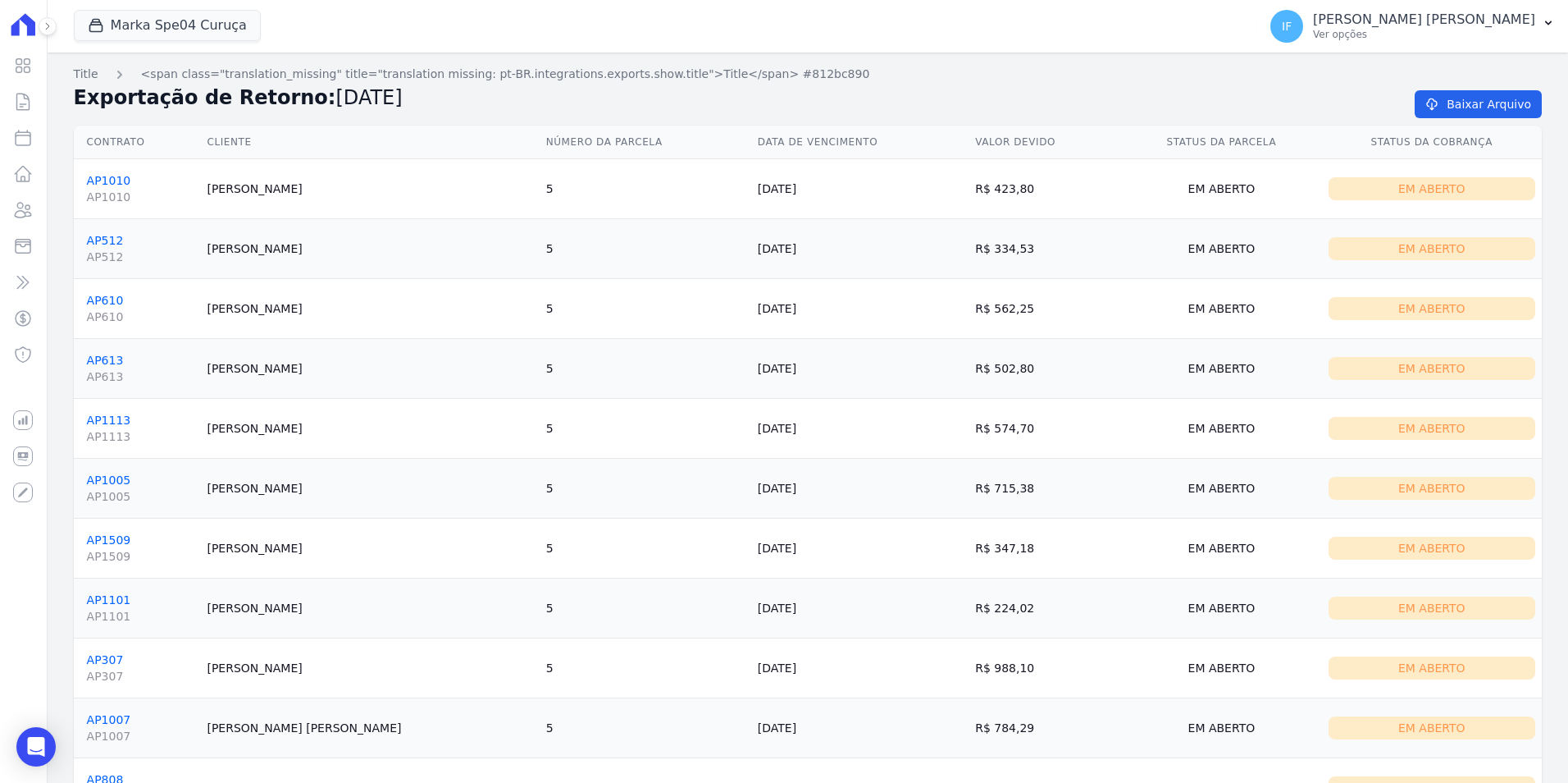
click at [1252, 73] on nav "Title <span class="translation_missing" title="translation missing: pt-BR.integ…" at bounding box center [807, 75] width 1468 height 18
click at [50, 18] on button at bounding box center [48, 26] width 18 height 18
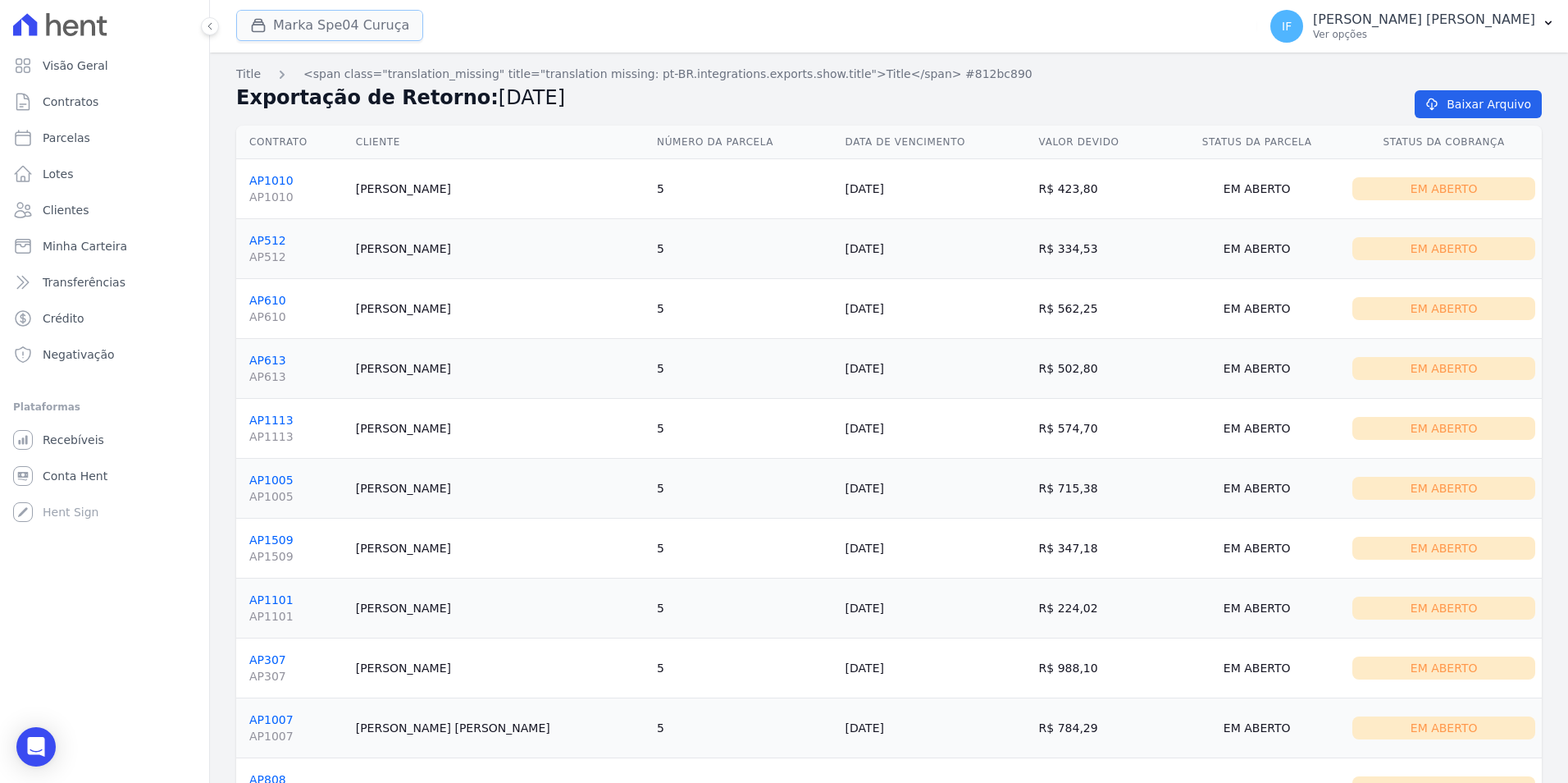
click at [267, 20] on div "button" at bounding box center [261, 26] width 23 height 17
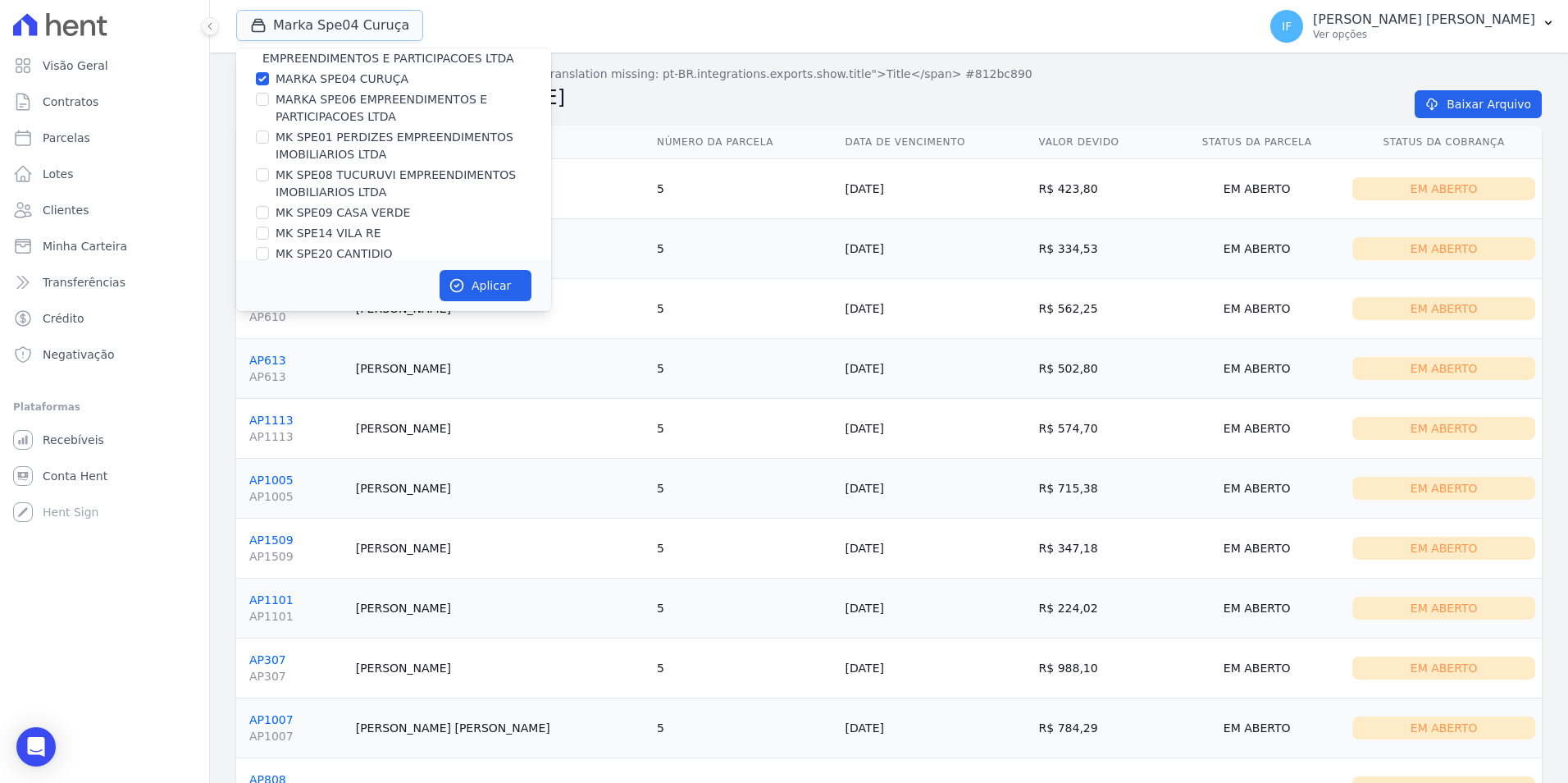
scroll to position [44, 0]
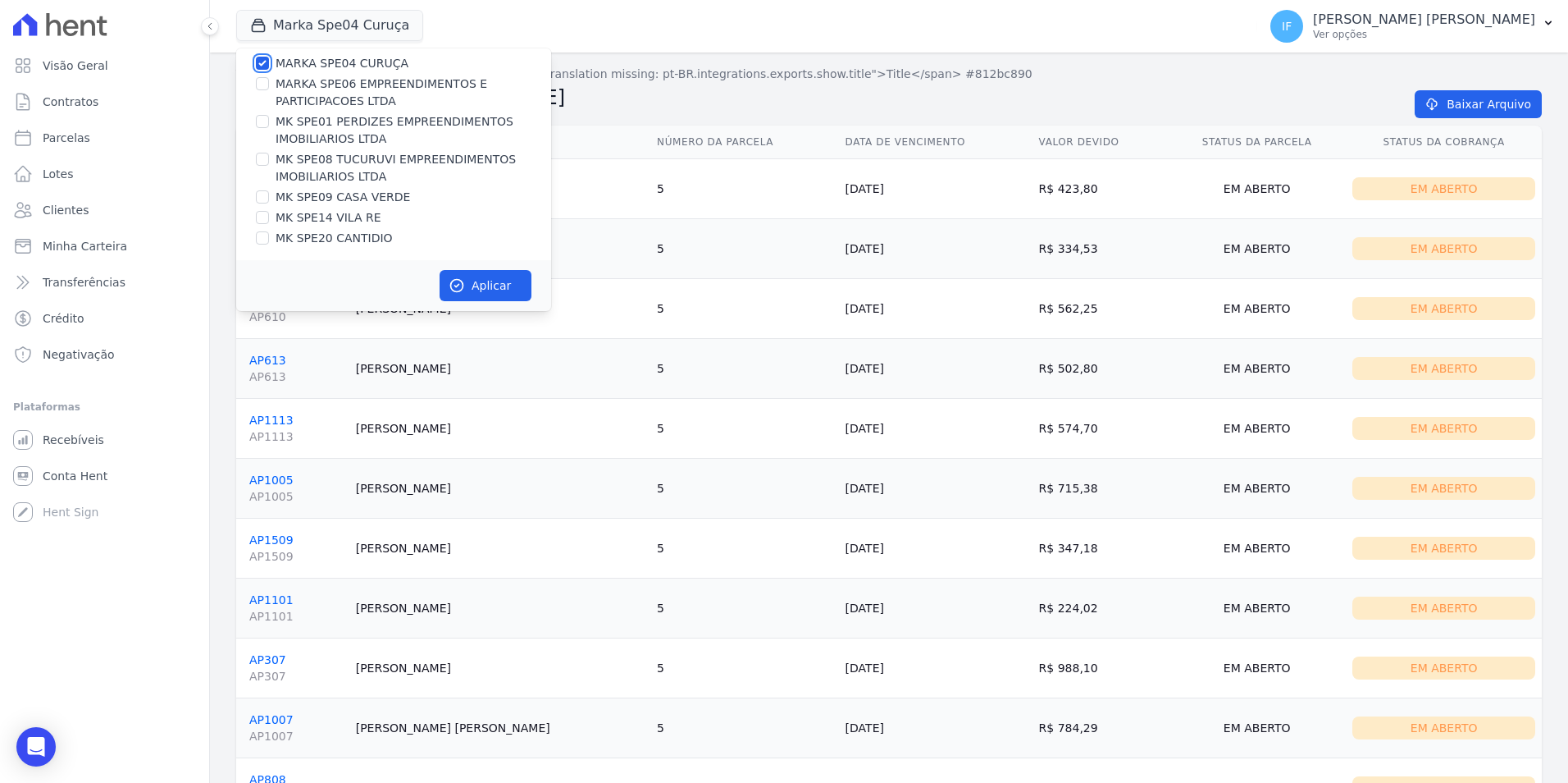
click at [267, 61] on input "MARKA SPE04 CURUÇA" at bounding box center [262, 63] width 13 height 13
checkbox input "false"
click at [264, 162] on input "MK SPE08 TUCURUVI EMPREENDIMENTOS IMOBILIARIOS LTDA" at bounding box center [262, 159] width 13 height 13
checkbox input "true"
click at [494, 293] on button "Aplicar" at bounding box center [485, 284] width 92 height 31
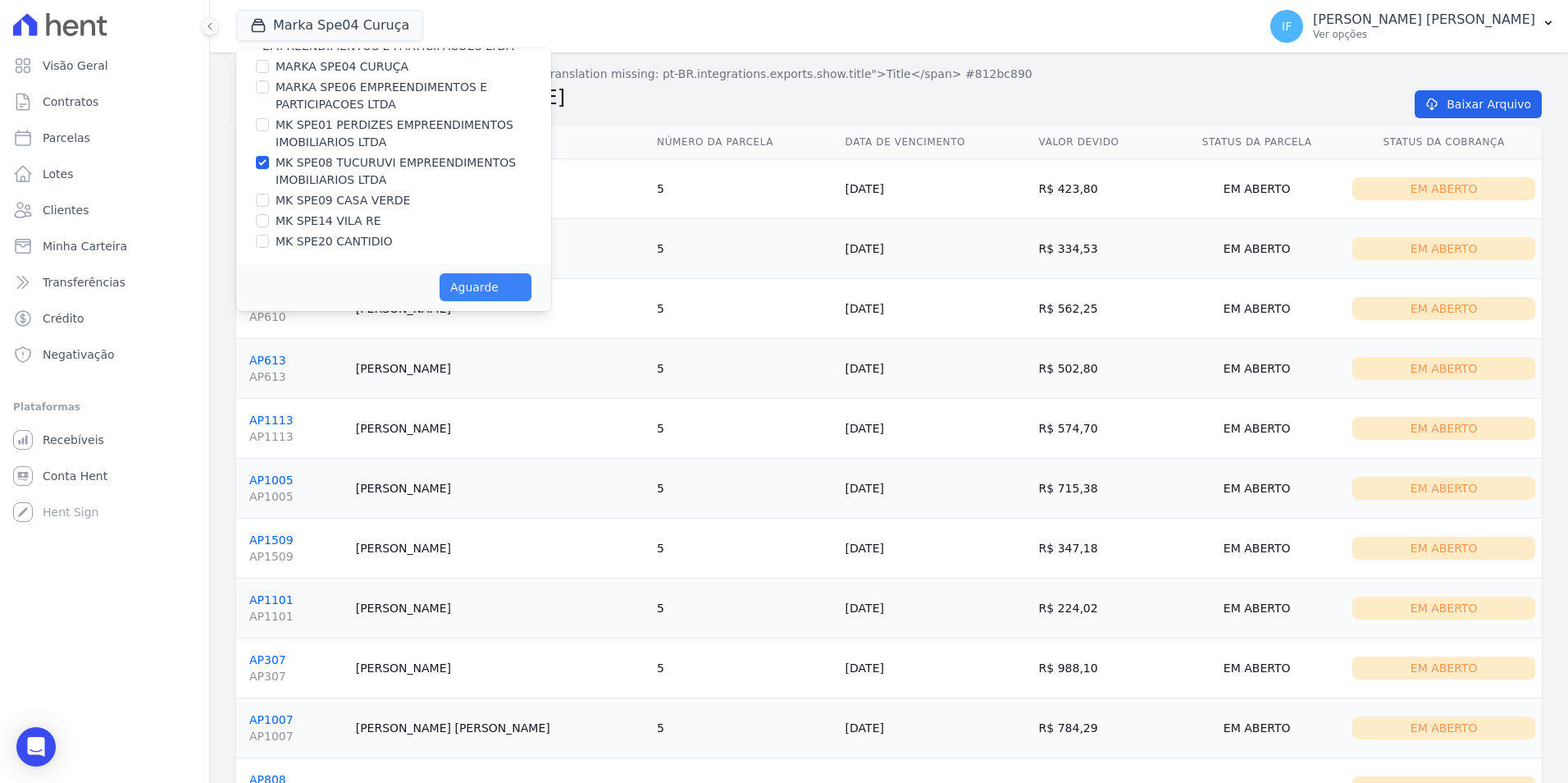
scroll to position [41, 0]
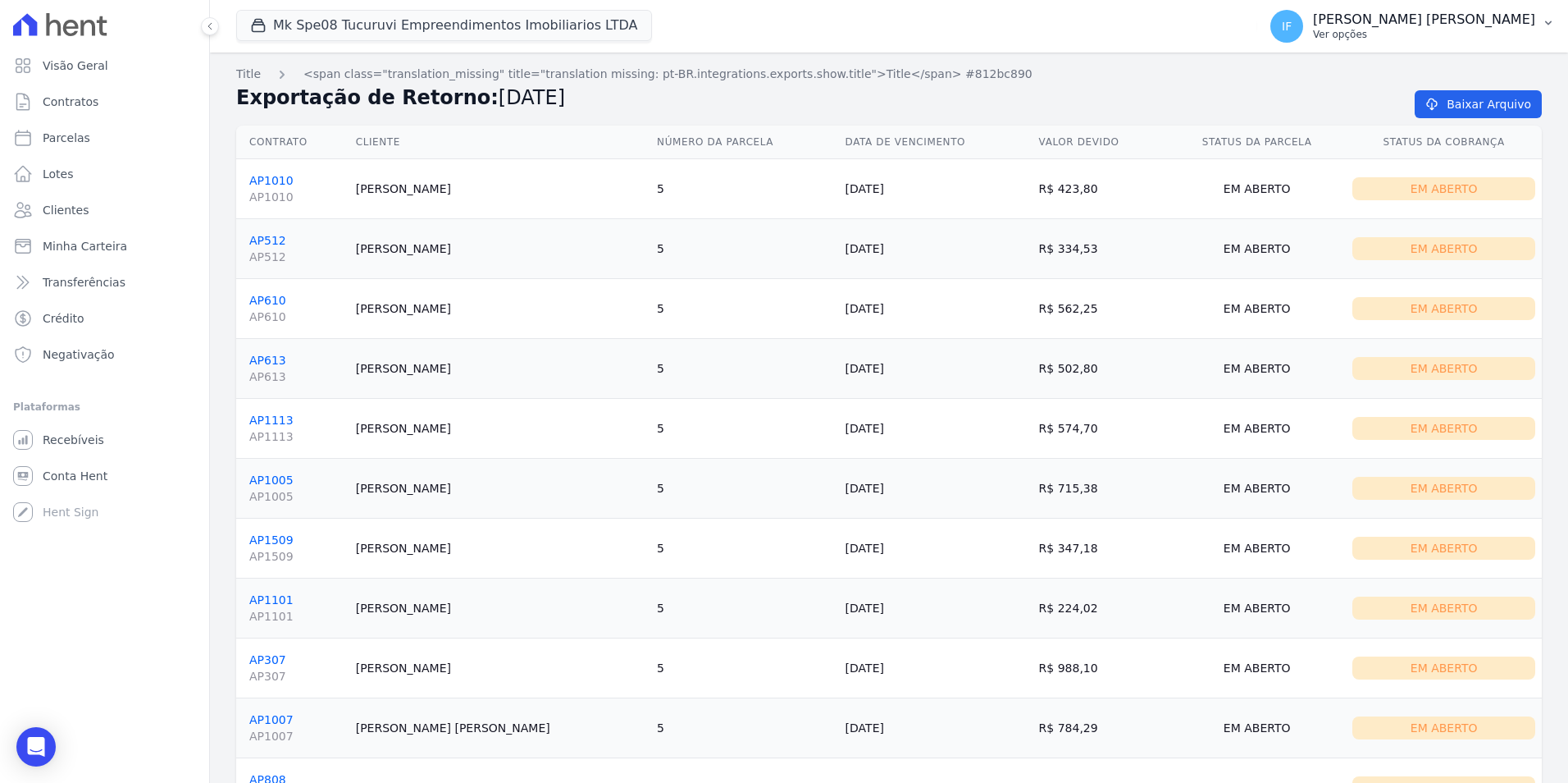
click at [1252, 33] on p "Ver opções" at bounding box center [1424, 34] width 222 height 13
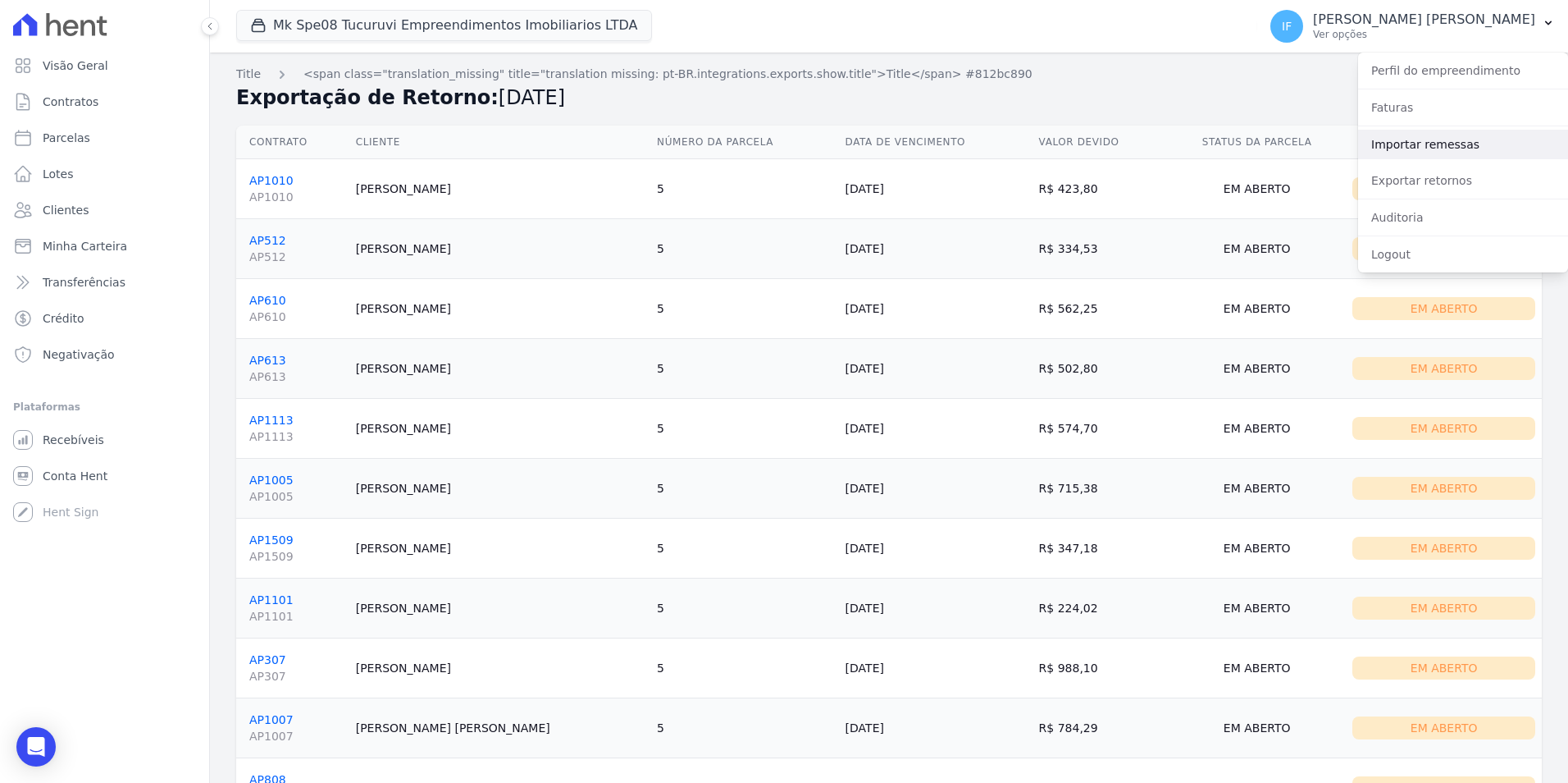
click at [1252, 142] on link "Importar remessas" at bounding box center [1463, 144] width 210 height 30
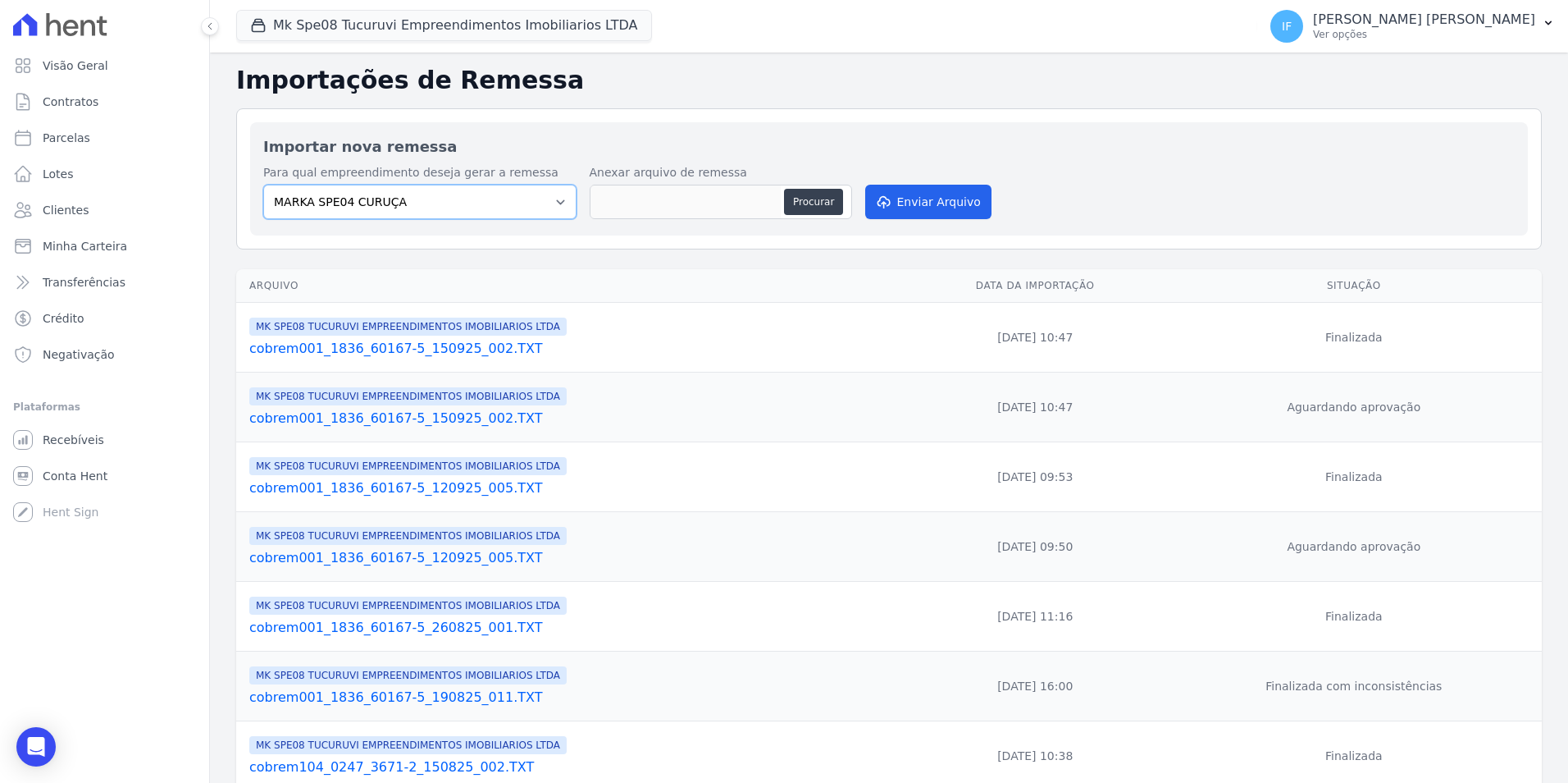
click at [543, 201] on select "MARKA SPE04 CURUÇA MARKA SPE06 EMPREENDIMENTOS E PARTICIPACOES LTDA MK SPE01 PE…" at bounding box center [420, 202] width 313 height 34
select select "4837d1bb-379b-4bbe-b85a-afeadd0a9949"
click at [263, 185] on select "MARKA SPE04 CURUÇA MARKA SPE06 EMPREENDIMENTOS E PARTICIPACOES LTDA MK SPE01 PE…" at bounding box center [420, 202] width 313 height 34
click at [798, 207] on button "Procurar" at bounding box center [813, 202] width 59 height 26
type input "cobrem001_1836_60167-5_170925_003.TXT"
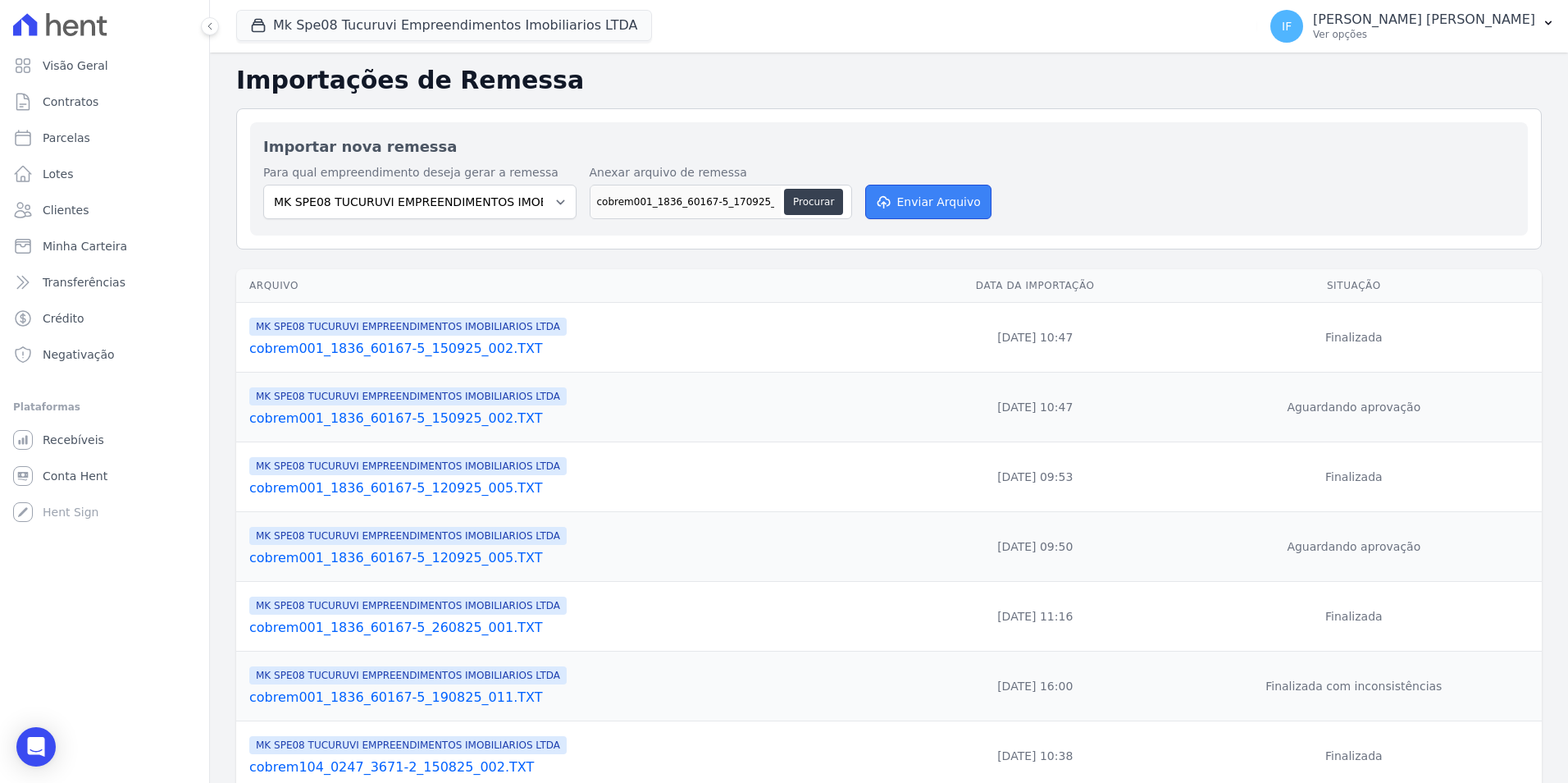
click at [925, 200] on button "Enviar Arquivo" at bounding box center [928, 202] width 126 height 34
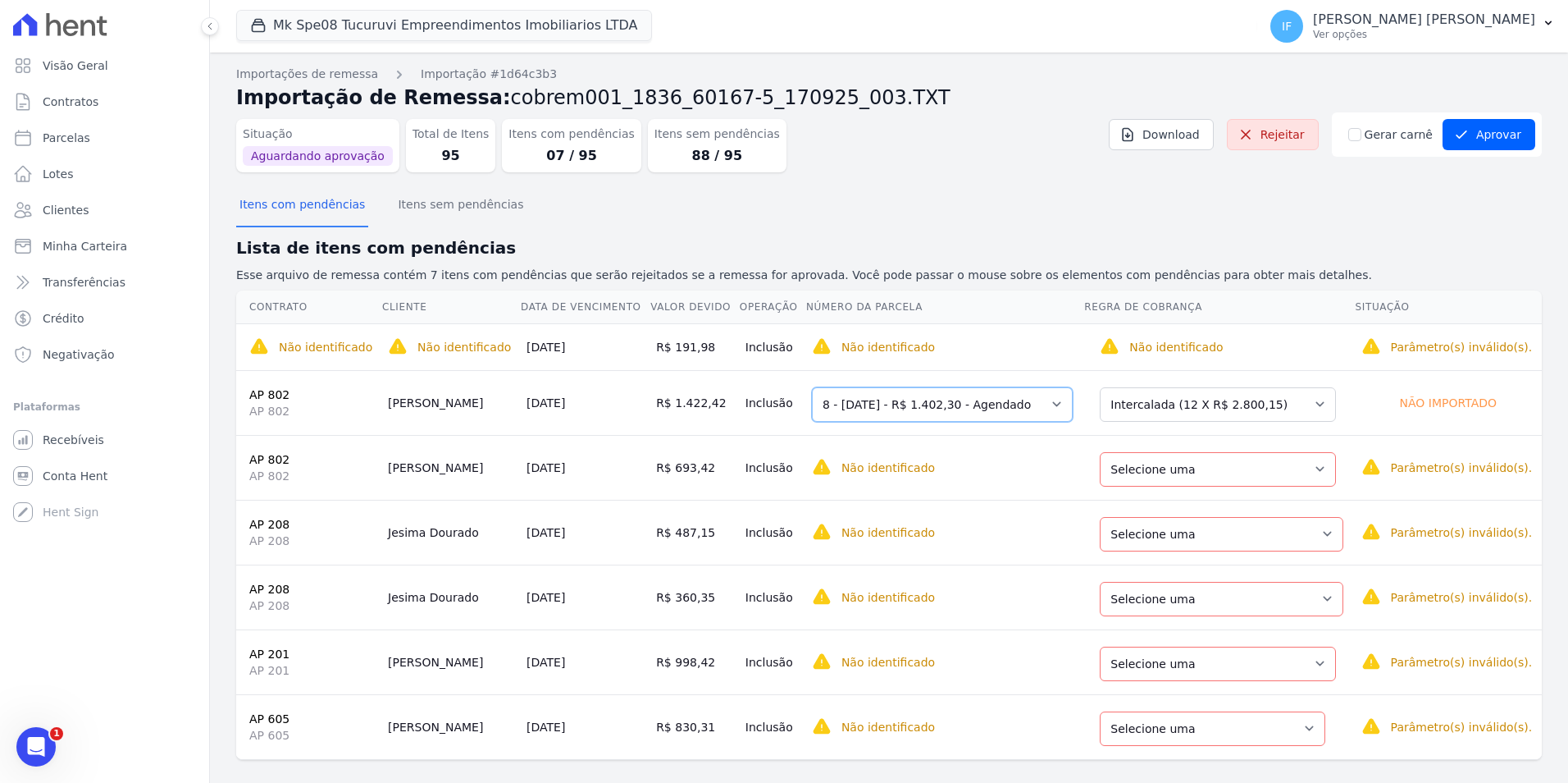
click at [1042, 408] on select "Selecione uma 8 - 10/09/2025 - R$ 1.402,30 - Agendado 9 - 10/10/2025 - R$ 2.800…" at bounding box center [942, 404] width 261 height 34
click at [1131, 405] on select "Selecione uma Nova Parcela Avulsa Parcela Avulsa Existente Parcela Normal (1 X …" at bounding box center [1218, 404] width 236 height 34
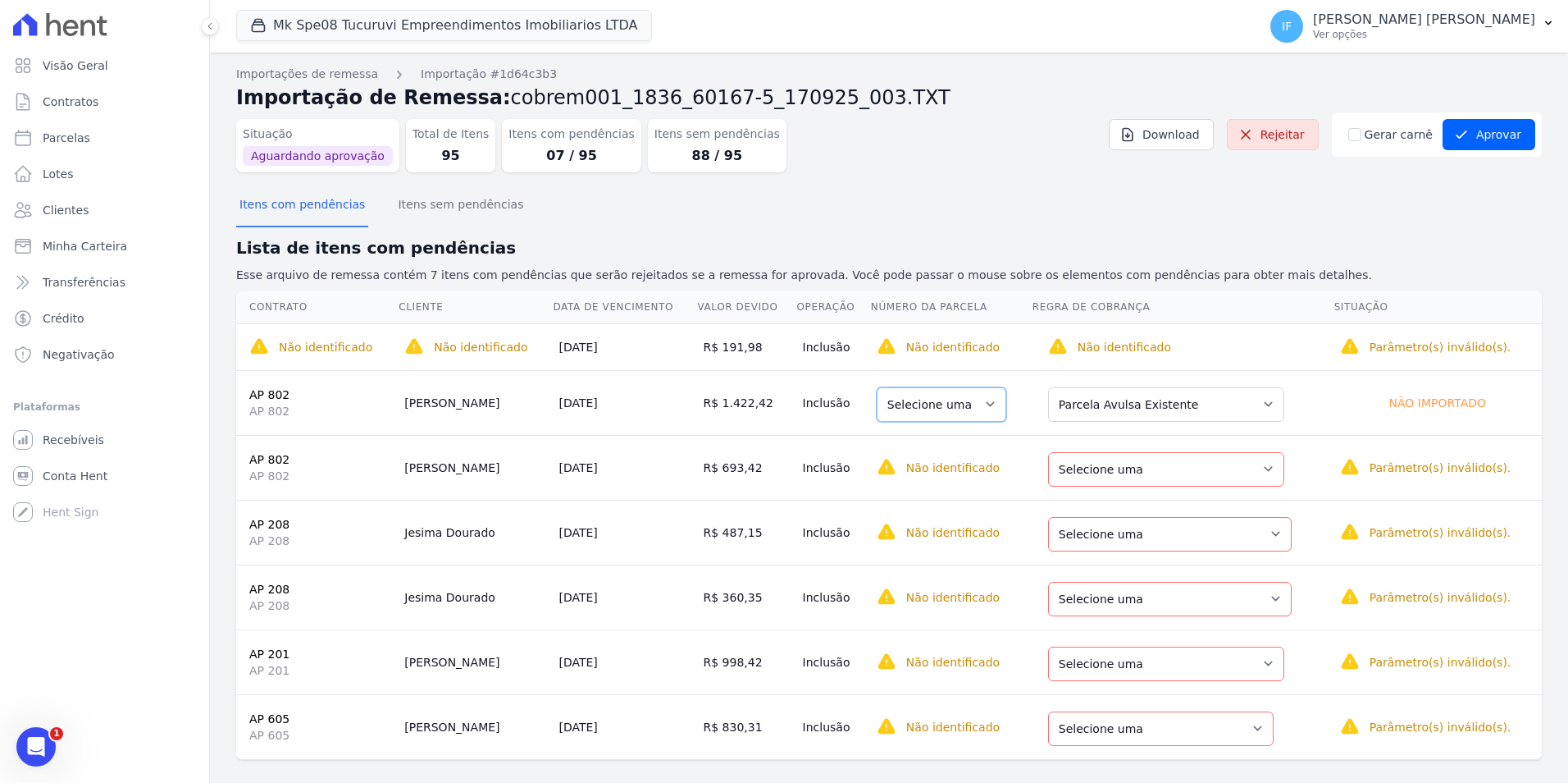
click at [987, 410] on select "Selecione uma" at bounding box center [941, 404] width 129 height 34
click at [1250, 473] on select "Selecione uma Nova Parcela Avulsa Parcela Avulsa Existente Parcela Normal (1 X …" at bounding box center [1166, 469] width 236 height 34
click at [1254, 538] on select "Selecione uma Nova Parcela Avulsa Parcela Avulsa Existente Parcela Normal (1 X …" at bounding box center [1169, 534] width 244 height 34
click at [1252, 595] on select "Selecione uma Nova Parcela Avulsa Parcela Avulsa Existente Parcela Normal (1 X …" at bounding box center [1169, 598] width 244 height 34
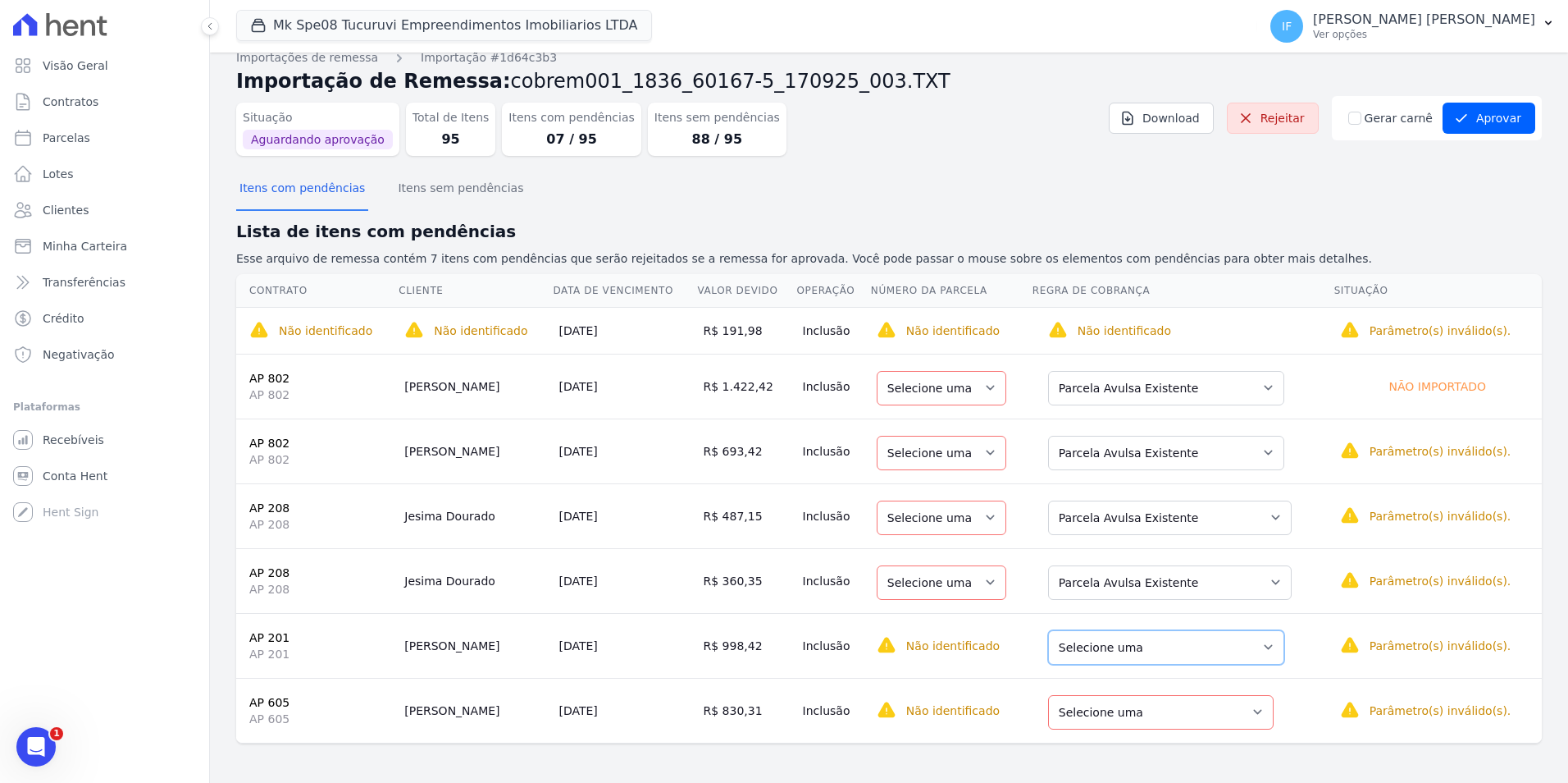
click at [1243, 646] on select "Selecione uma Nova Parcela Avulsa Parcela Avulsa Existente Parcela Normal (1 X …" at bounding box center [1166, 646] width 236 height 34
click at [1239, 711] on select "Selecione uma Nova Parcela Avulsa Parcela Avulsa Existente Sinal (1 X R$ 59.543…" at bounding box center [1160, 712] width 225 height 34
click at [757, 181] on div "Itens com pendências Itens sem pendências" at bounding box center [888, 189] width 1306 height 41
click at [1478, 117] on button "Aprovar" at bounding box center [1488, 117] width 92 height 31
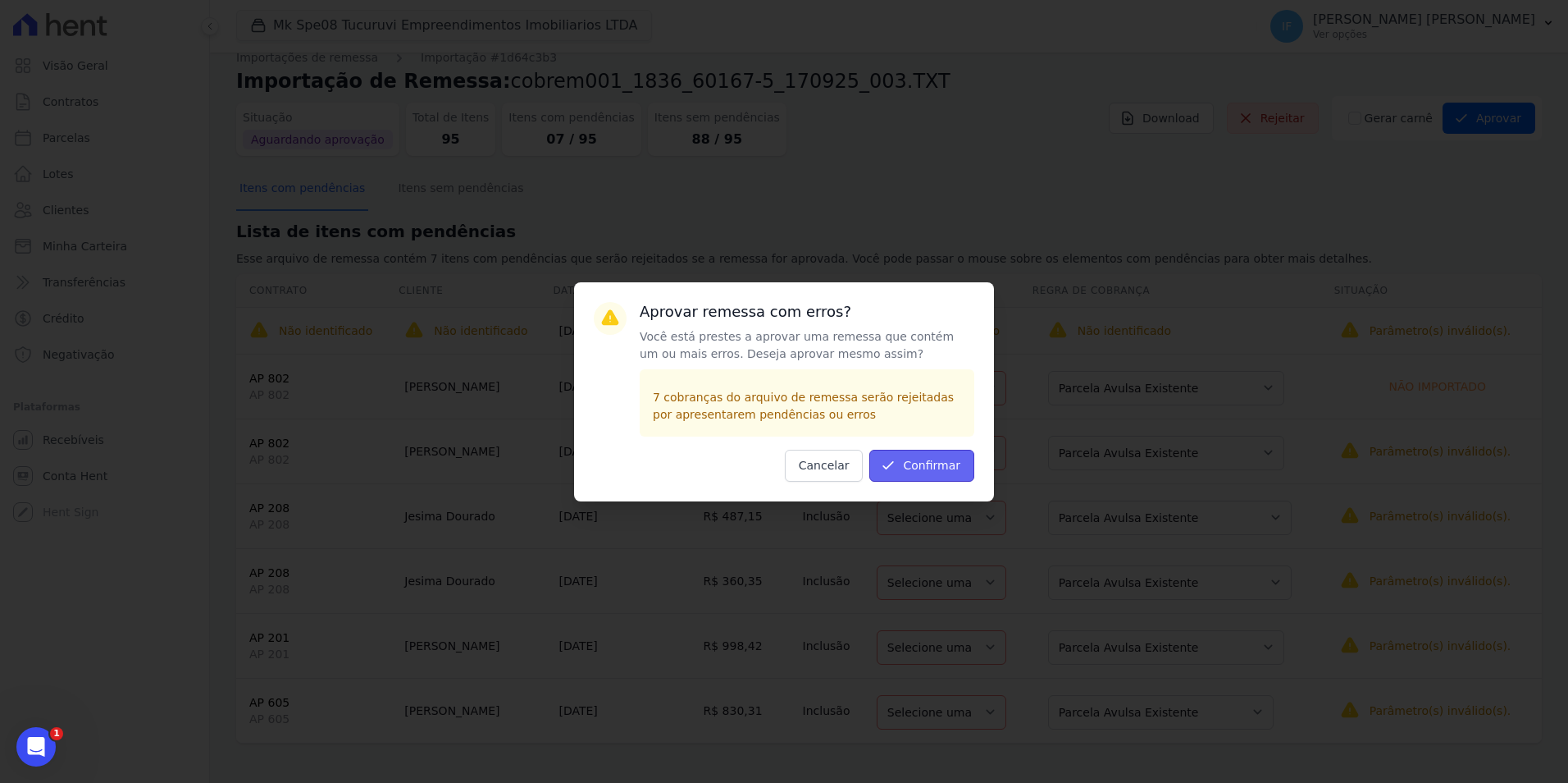
click at [937, 465] on button "Confirmar" at bounding box center [921, 465] width 105 height 32
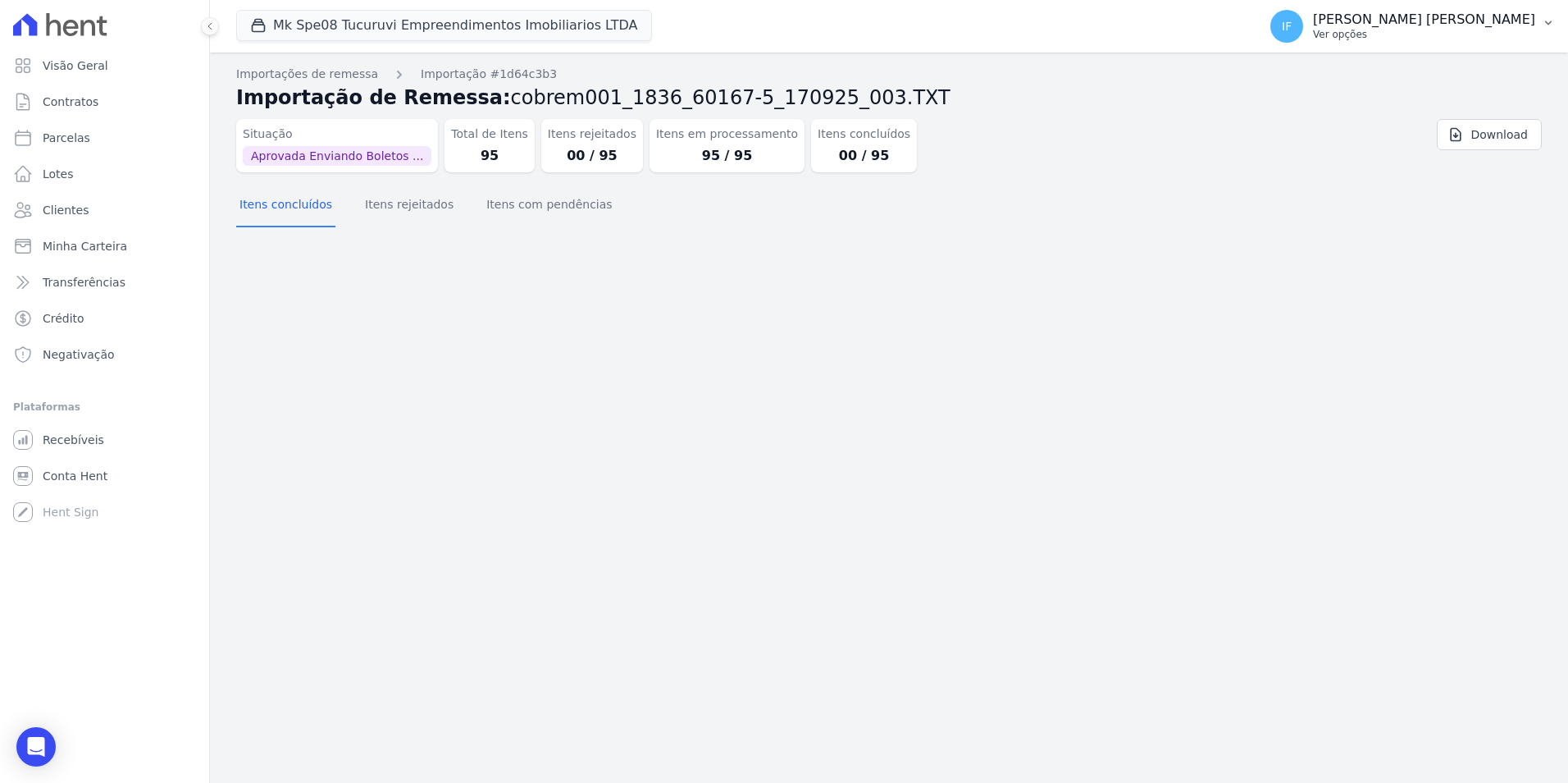
click at [1445, 35] on p "Ver opções" at bounding box center [1424, 34] width 222 height 13
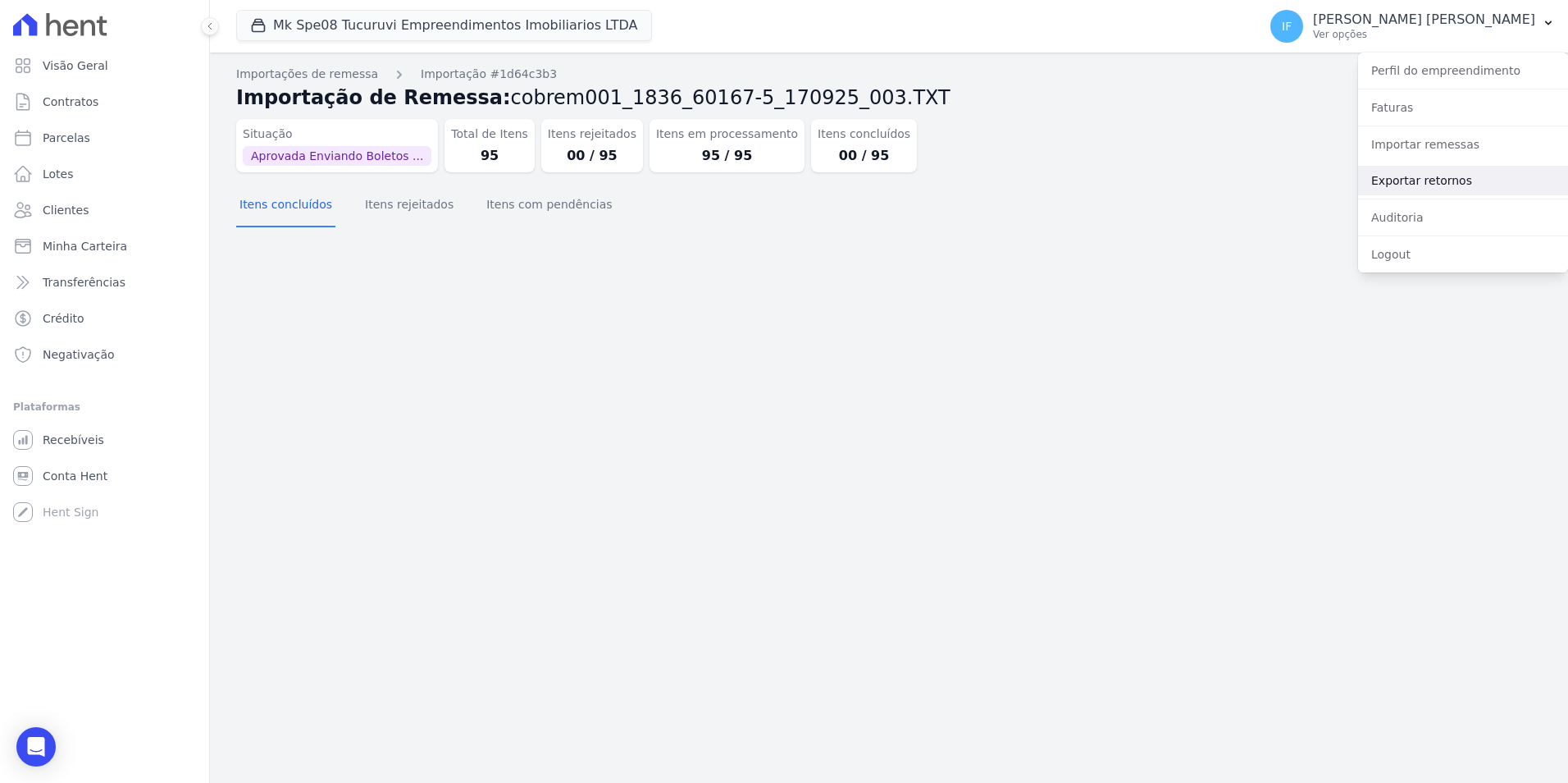
click at [1439, 181] on link "Exportar retornos" at bounding box center [1463, 181] width 210 height 30
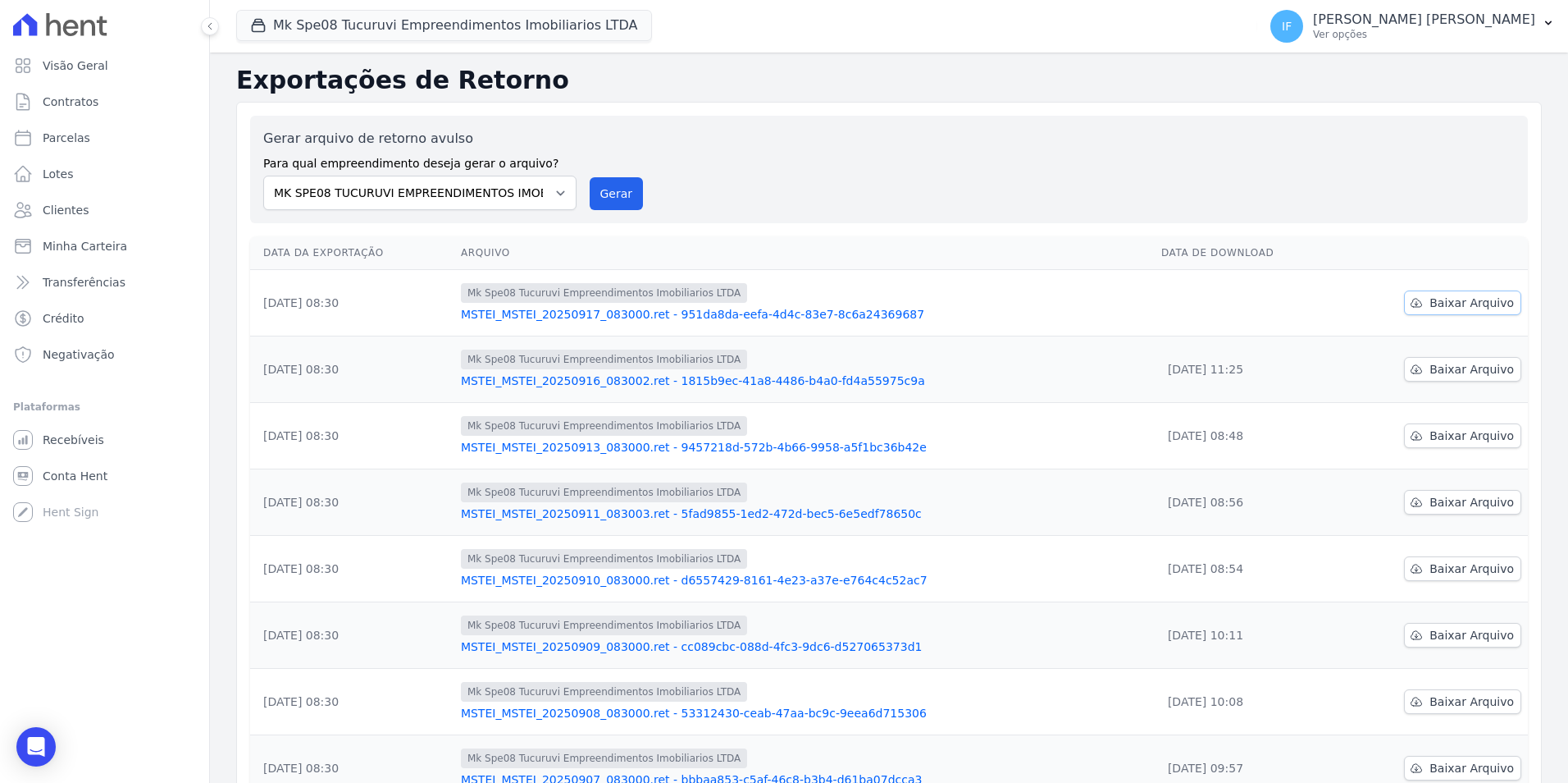
click at [1445, 303] on span "Baixar Arquivo" at bounding box center [1472, 302] width 85 height 17
click at [605, 184] on button "Gerar" at bounding box center [616, 193] width 54 height 33
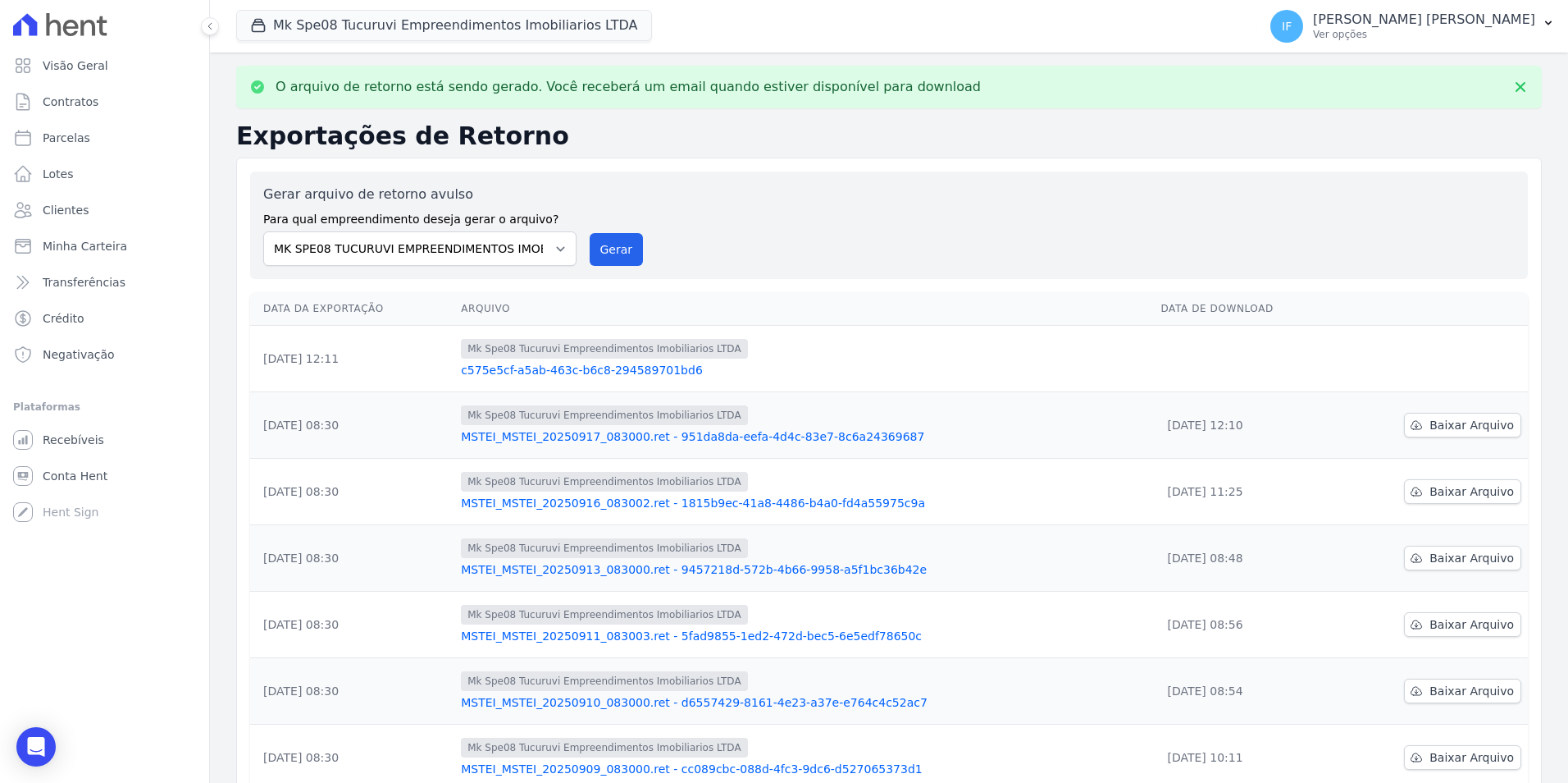
click at [612, 369] on link "c575e5cf-a5ab-463c-b6c8-294589701bd6" at bounding box center [804, 370] width 687 height 17
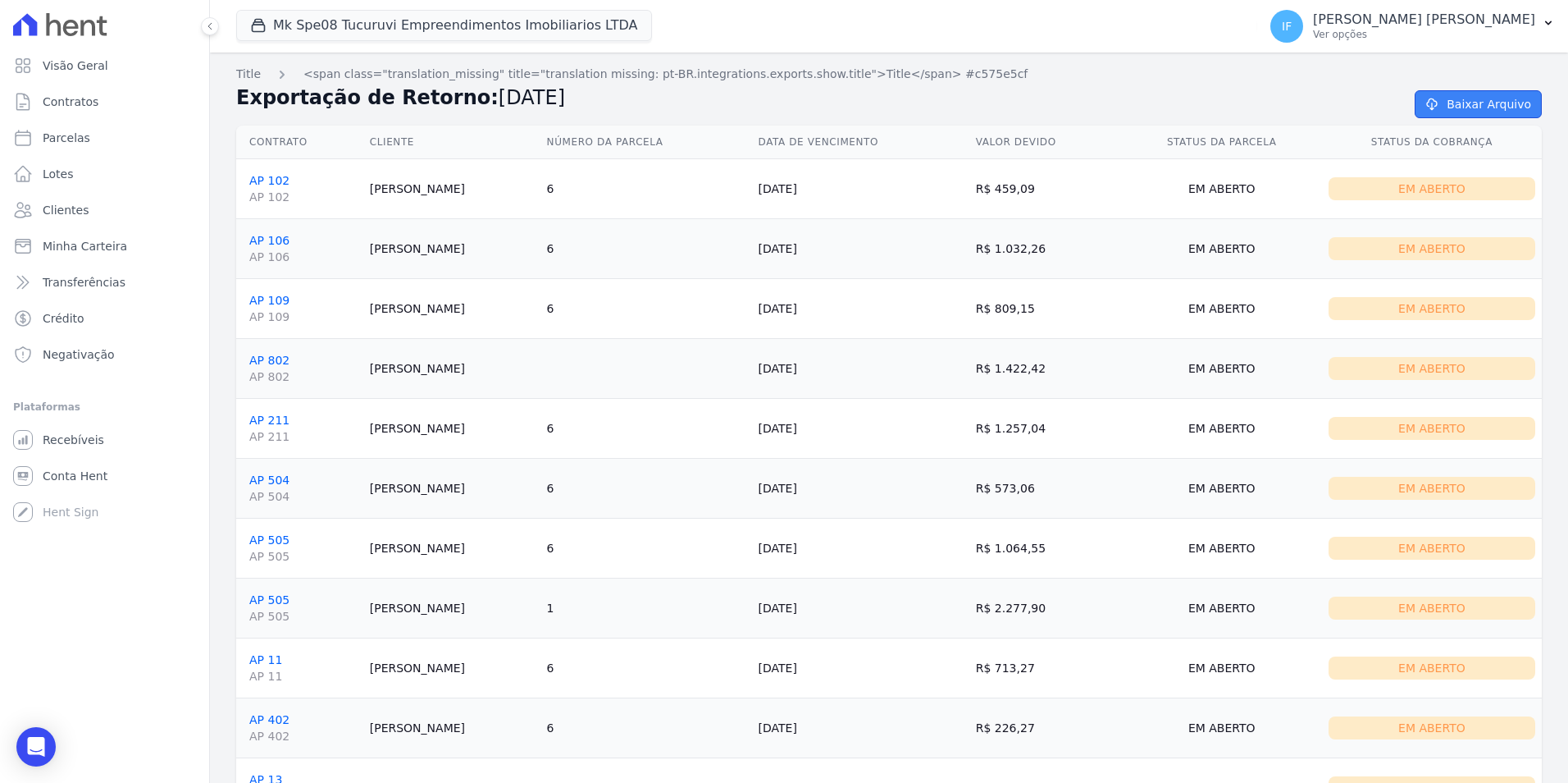
click at [1464, 98] on link "Baixar Arquivo" at bounding box center [1478, 104] width 127 height 28
